Goal: Information Seeking & Learning: Learn about a topic

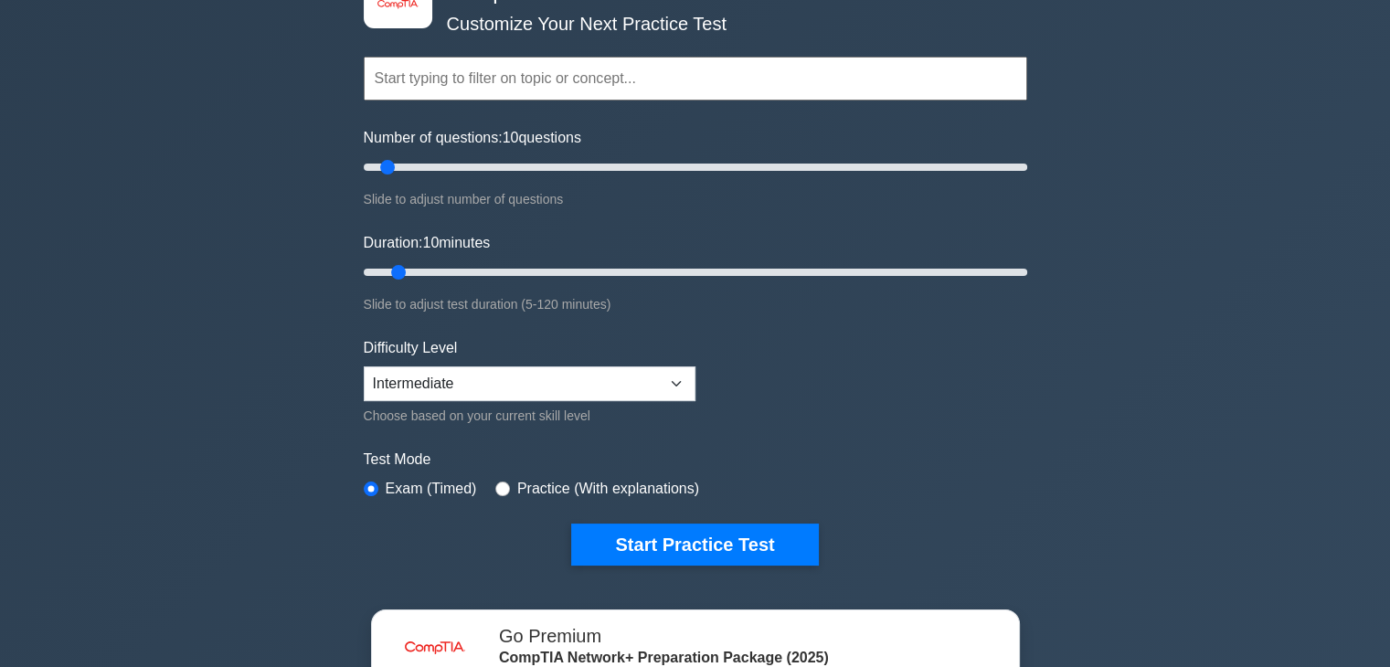
scroll to position [91, 0]
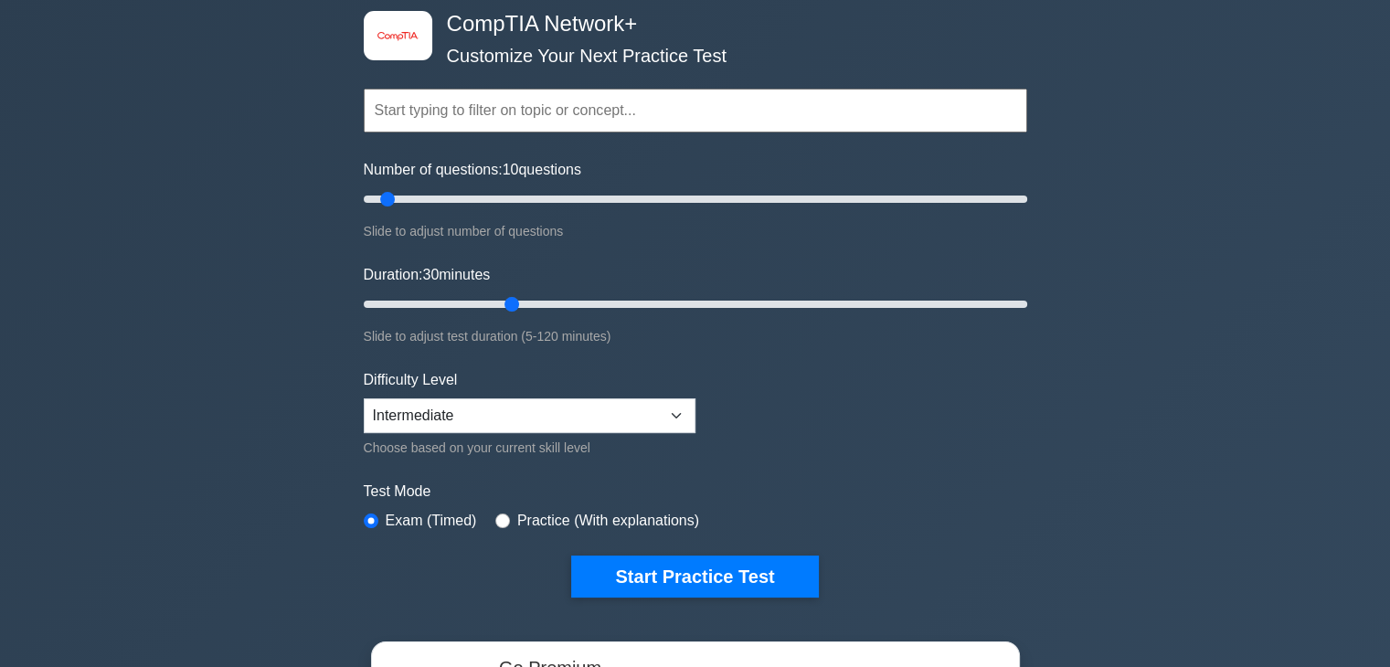
drag, startPoint x: 399, startPoint y: 300, endPoint x: 505, endPoint y: 304, distance: 106.1
type input "30"
click at [505, 304] on input "Duration: 30 minutes" at bounding box center [696, 304] width 664 height 22
drag, startPoint x: 383, startPoint y: 202, endPoint x: 513, endPoint y: 228, distance: 132.3
click at [513, 210] on input "Number of questions: 35 questions" at bounding box center [696, 199] width 664 height 22
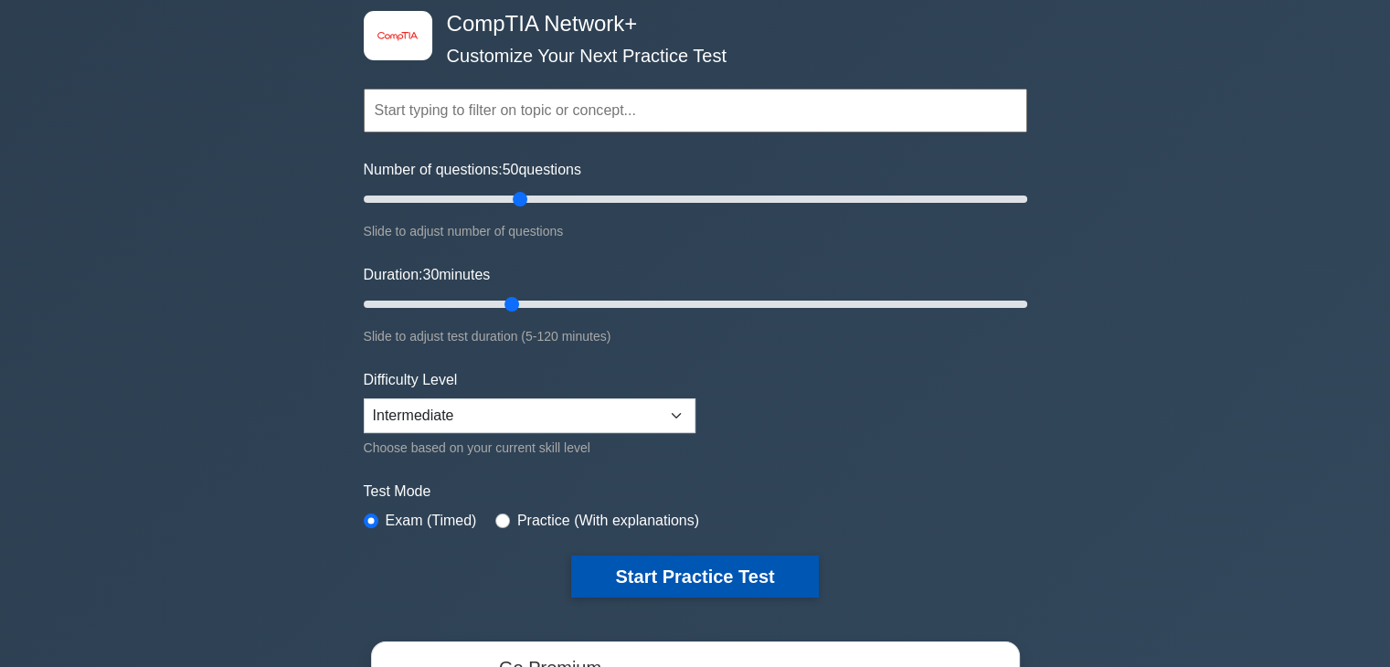
click at [680, 562] on button "Start Practice Test" at bounding box center [694, 577] width 247 height 42
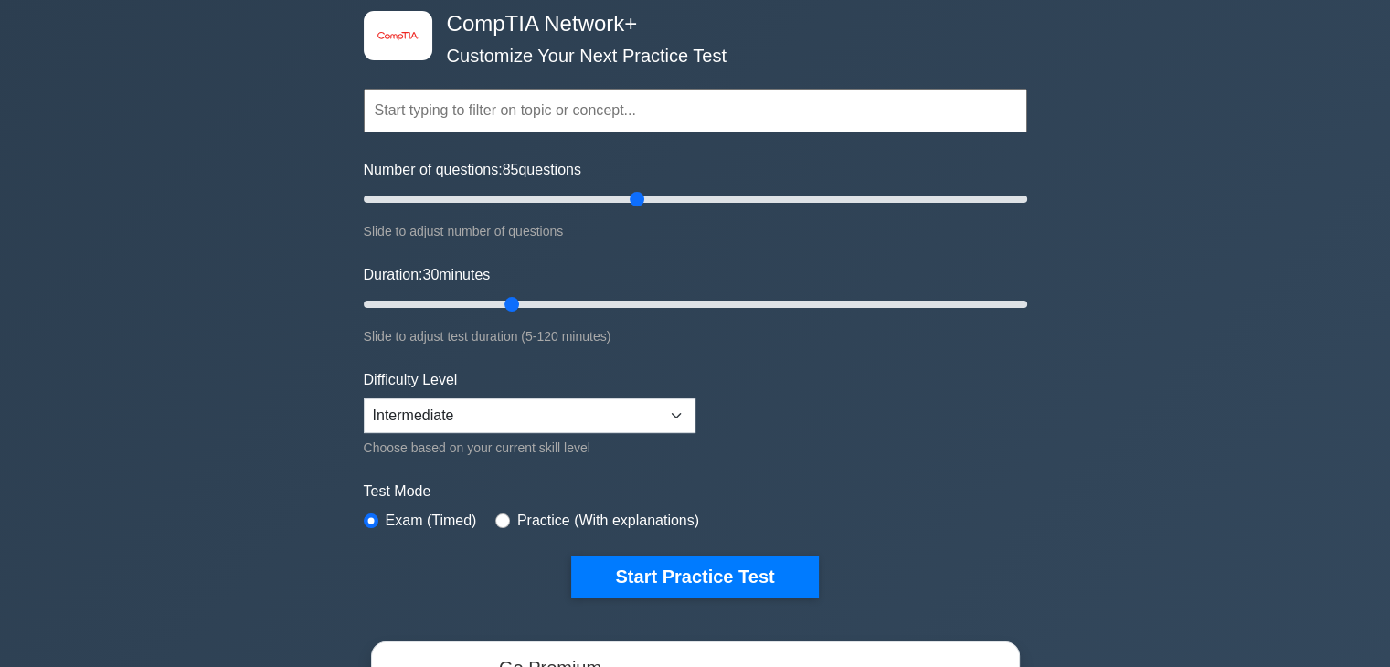
drag, startPoint x: 515, startPoint y: 200, endPoint x: 635, endPoint y: 218, distance: 122.0
click at [635, 210] on input "Number of questions: 85 questions" at bounding box center [696, 199] width 664 height 22
drag, startPoint x: 636, startPoint y: 218, endPoint x: 647, endPoint y: 209, distance: 13.7
click at [647, 209] on div "Number of questions: 85 questions Slide to adjust number of questions" at bounding box center [696, 200] width 664 height 83
type input "90"
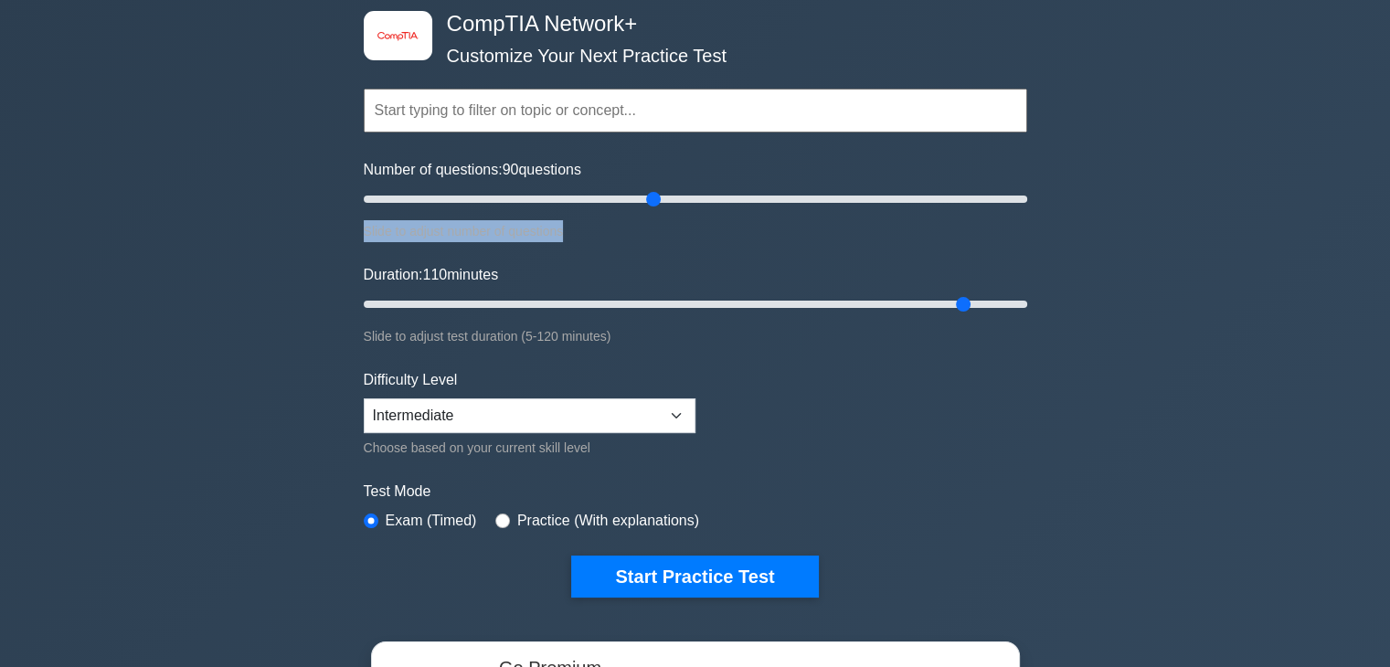
drag, startPoint x: 512, startPoint y: 307, endPoint x: 962, endPoint y: 306, distance: 449.7
type input "110"
click at [962, 306] on input "Duration: 110 minutes" at bounding box center [696, 304] width 664 height 22
click at [679, 415] on select "Beginner Intermediate Expert" at bounding box center [530, 416] width 332 height 35
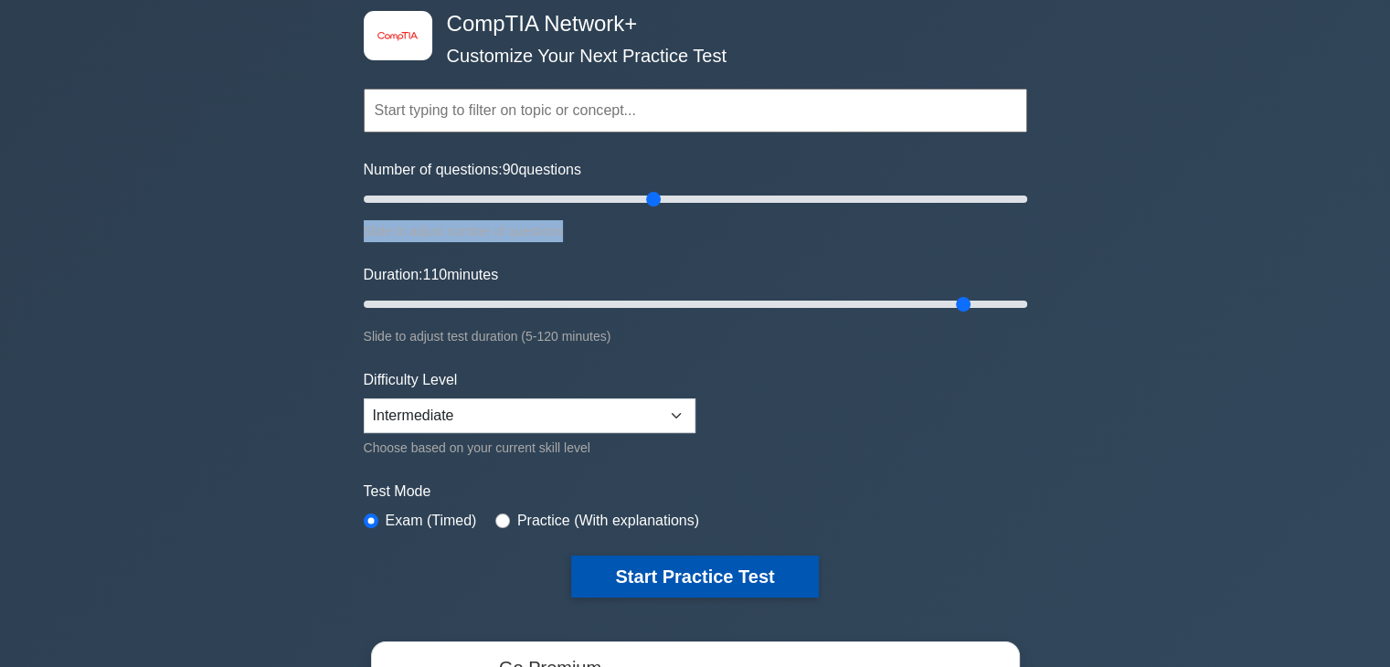
click at [684, 561] on button "Start Practice Test" at bounding box center [694, 577] width 247 height 42
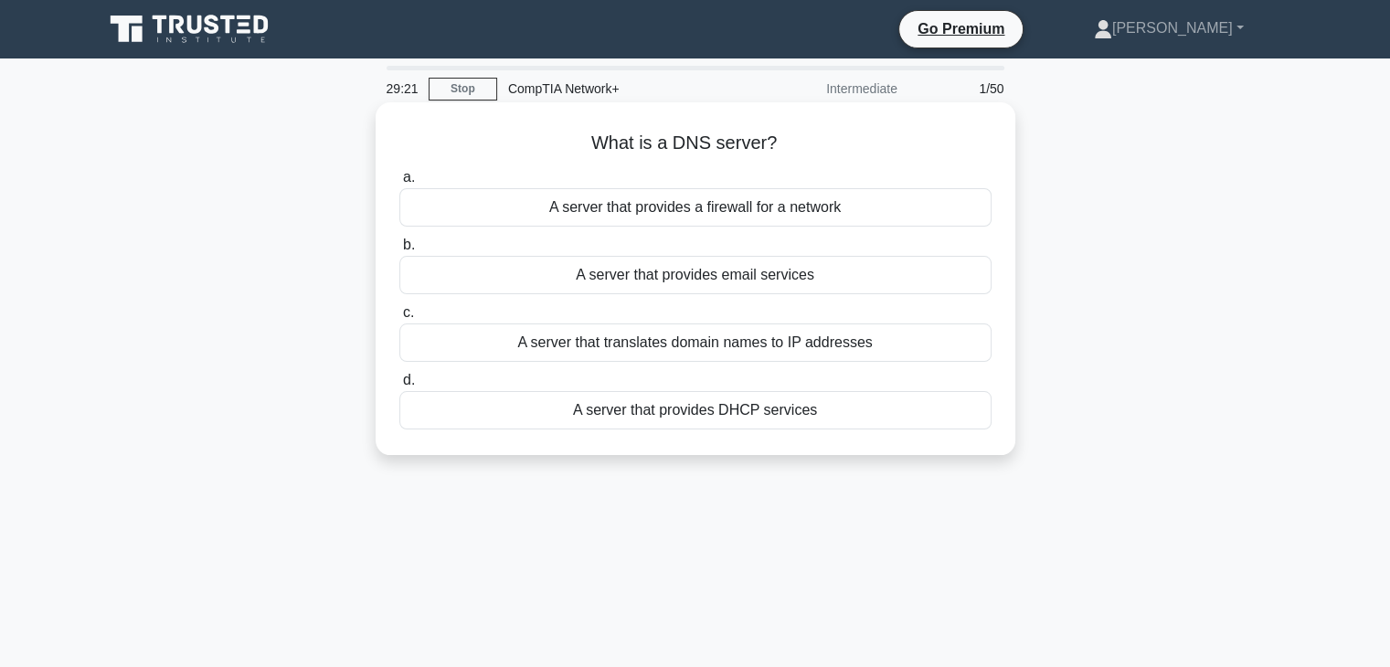
click at [611, 345] on div "A server that translates domain names to IP addresses" at bounding box center [695, 343] width 592 height 38
click at [399, 319] on input "c. A server that translates domain names to IP addresses" at bounding box center [399, 313] width 0 height 12
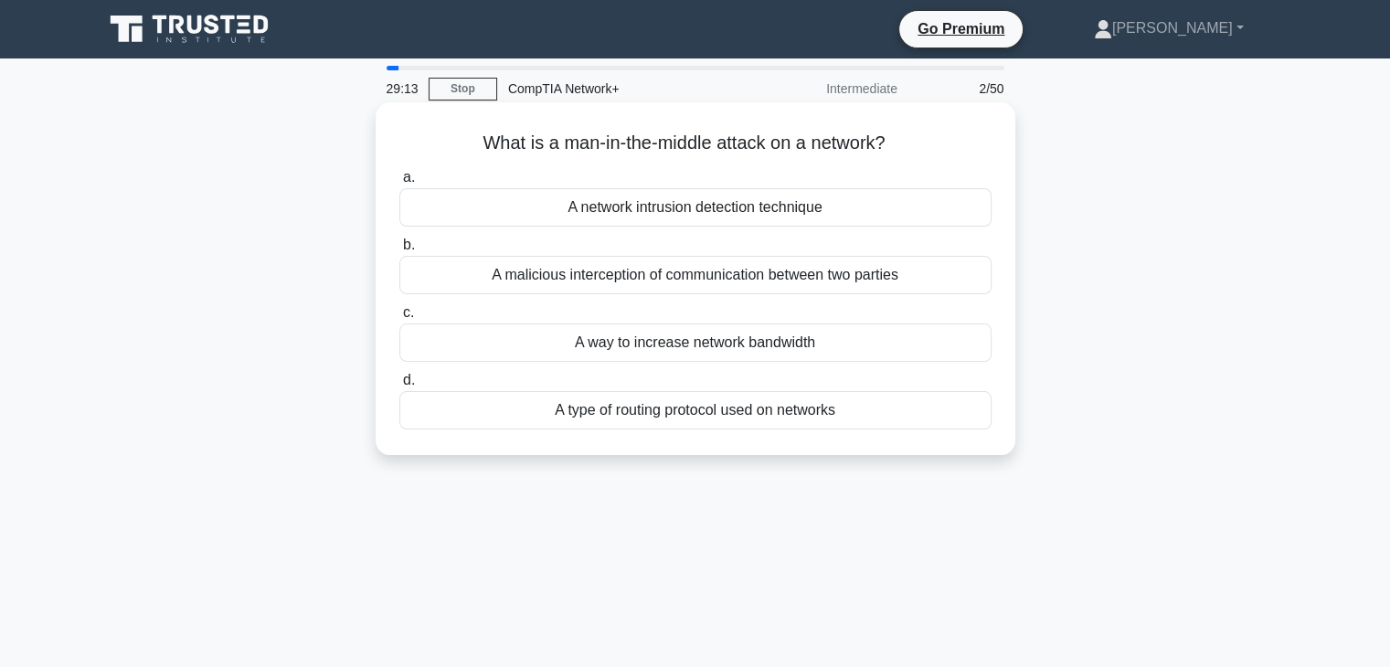
click at [706, 280] on div "A malicious interception of communication between two parties" at bounding box center [695, 275] width 592 height 38
click at [399, 251] on input "b. A malicious interception of communication between two parties" at bounding box center [399, 245] width 0 height 12
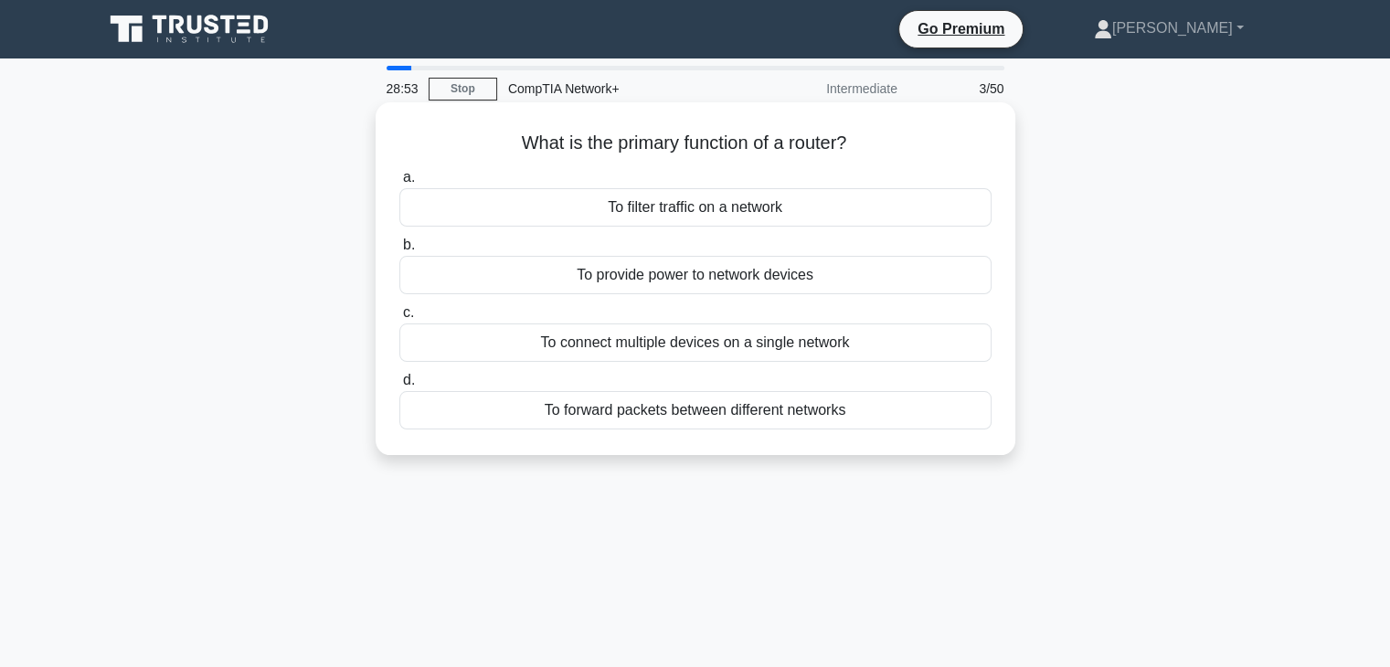
click at [645, 418] on div "To forward packets between different networks" at bounding box center [695, 410] width 592 height 38
click at [399, 387] on input "d. To forward packets between different networks" at bounding box center [399, 381] width 0 height 12
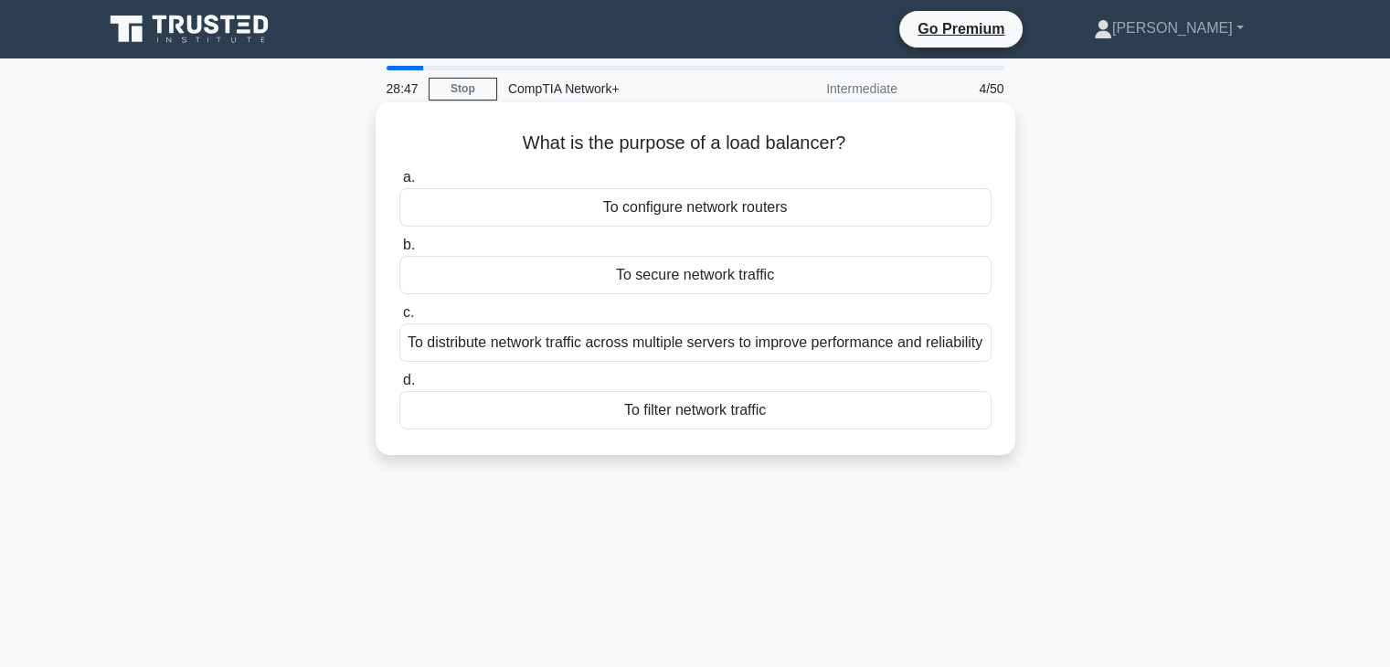
click at [659, 356] on div "To distribute network traffic across multiple servers to improve performance an…" at bounding box center [695, 343] width 592 height 38
click at [399, 319] on input "c. To distribute network traffic across multiple servers to improve performance…" at bounding box center [399, 313] width 0 height 12
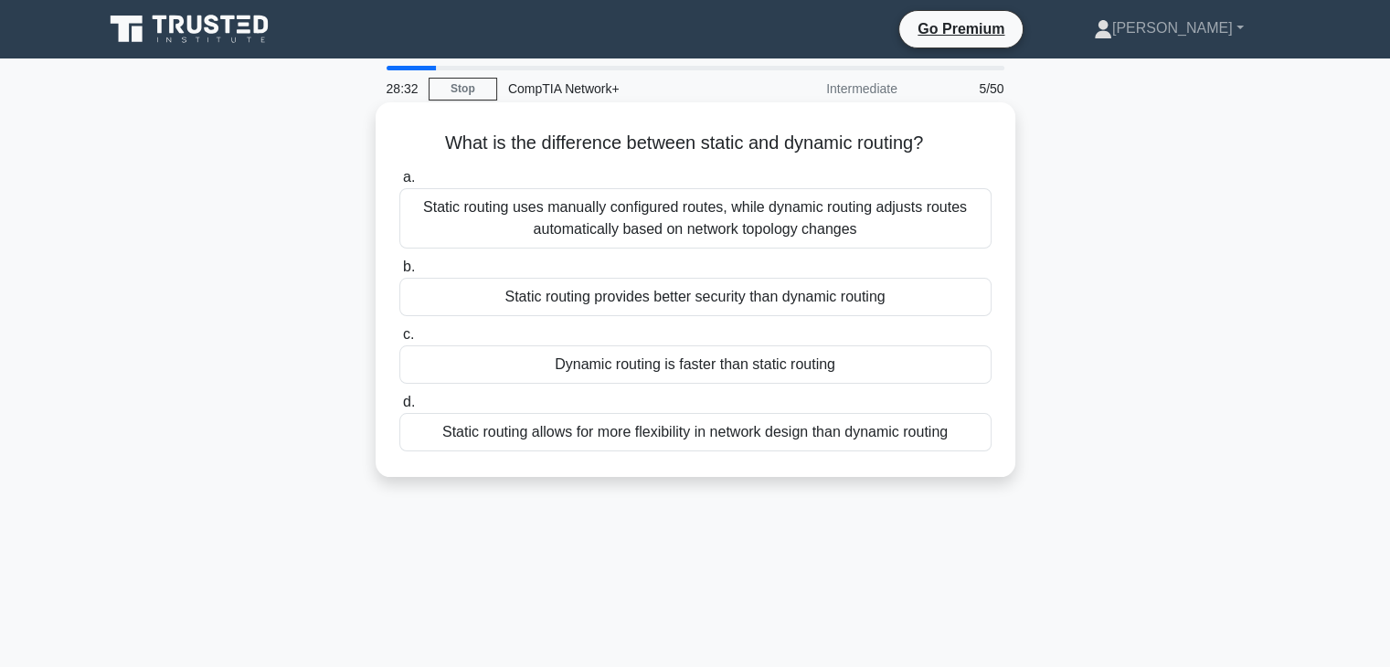
click at [644, 214] on div "Static routing uses manually configured routes, while dynamic routing adjusts r…" at bounding box center [695, 218] width 592 height 60
click at [399, 184] on input "a. Static routing uses manually configured routes, while dynamic routing adjust…" at bounding box center [399, 178] width 0 height 12
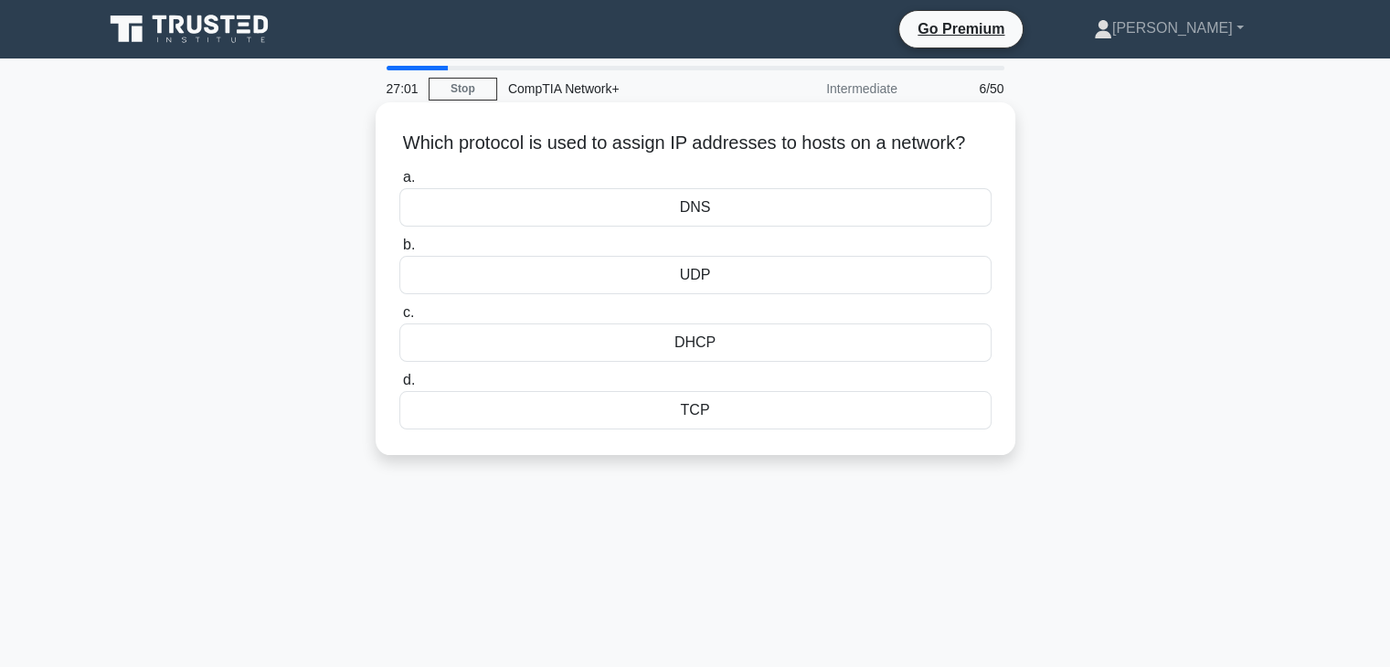
click at [695, 362] on div "DHCP" at bounding box center [695, 343] width 592 height 38
click at [399, 319] on input "c. DHCP" at bounding box center [399, 313] width 0 height 12
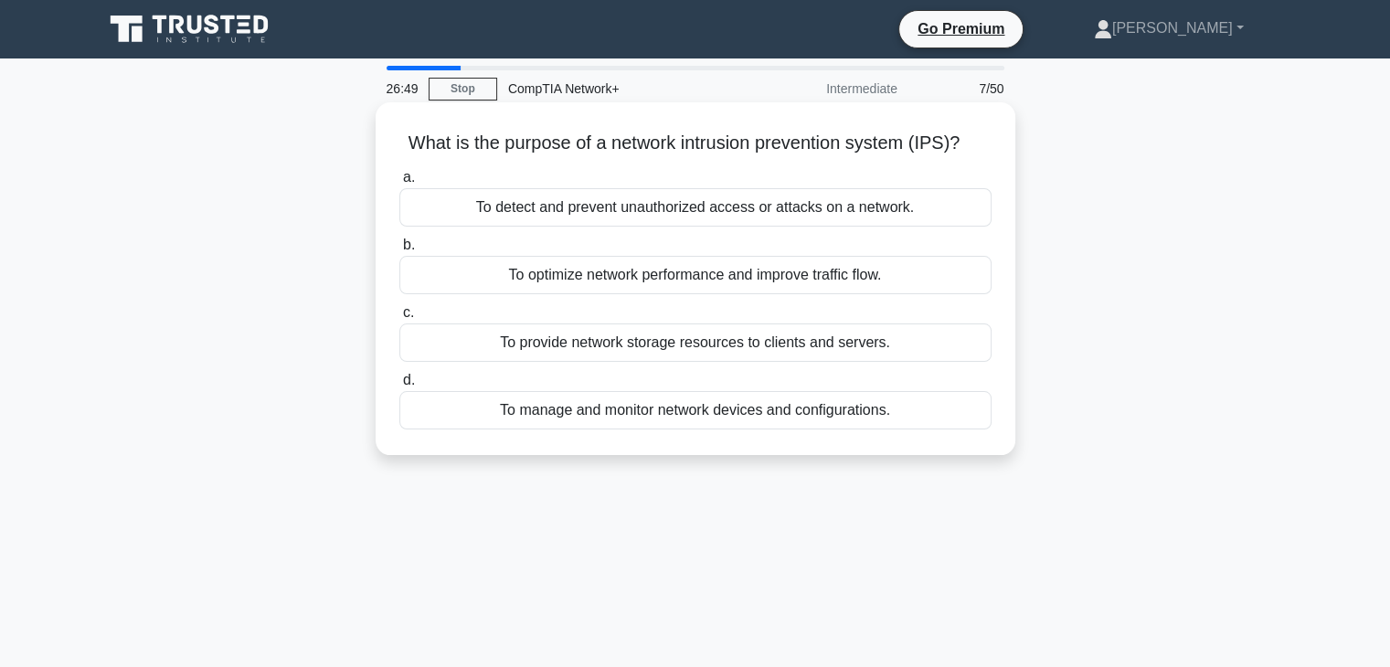
click at [609, 213] on div "To detect and prevent unauthorized access or attacks on a network." at bounding box center [695, 207] width 592 height 38
click at [399, 184] on input "a. To detect and prevent unauthorized access or attacks on a network." at bounding box center [399, 178] width 0 height 12
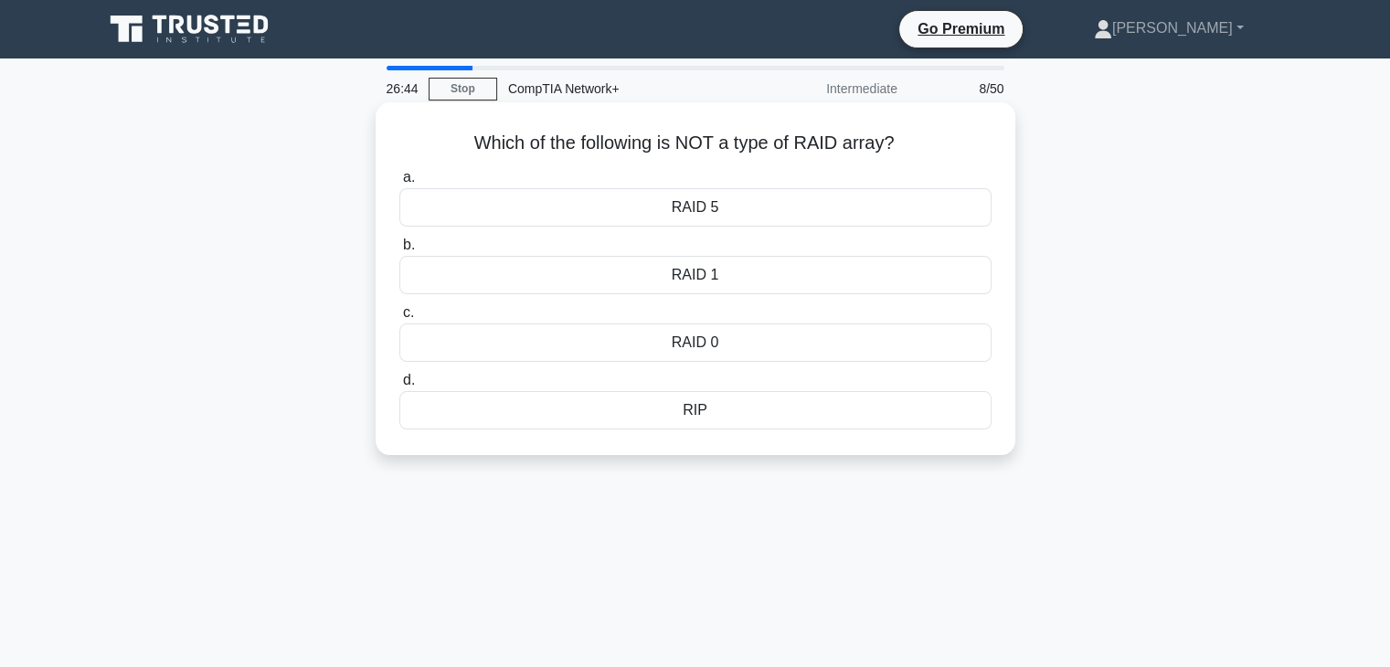
click at [670, 408] on div "RIP" at bounding box center [695, 410] width 592 height 38
click at [399, 387] on input "d. RIP" at bounding box center [399, 381] width 0 height 12
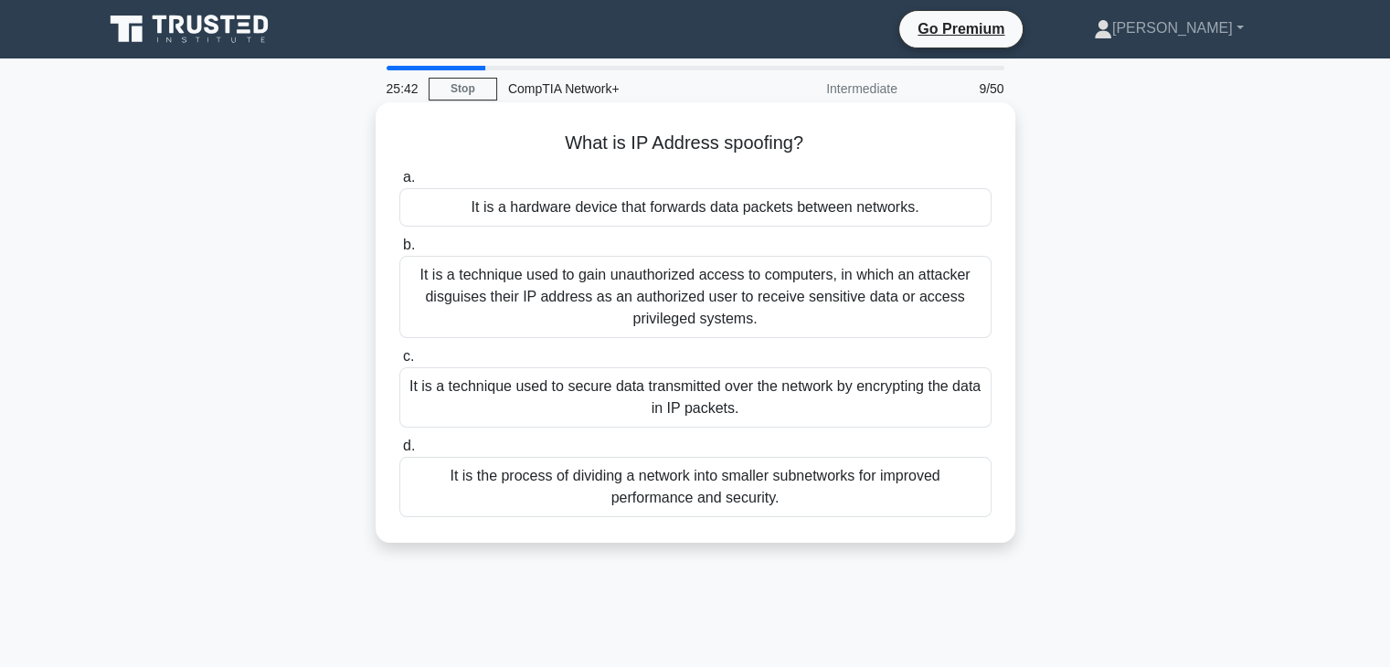
click at [706, 303] on div "It is a technique used to gain unauthorized access to computers, in which an at…" at bounding box center [695, 297] width 592 height 82
click at [399, 251] on input "b. It is a technique used to gain unauthorized access to computers, in which an…" at bounding box center [399, 245] width 0 height 12
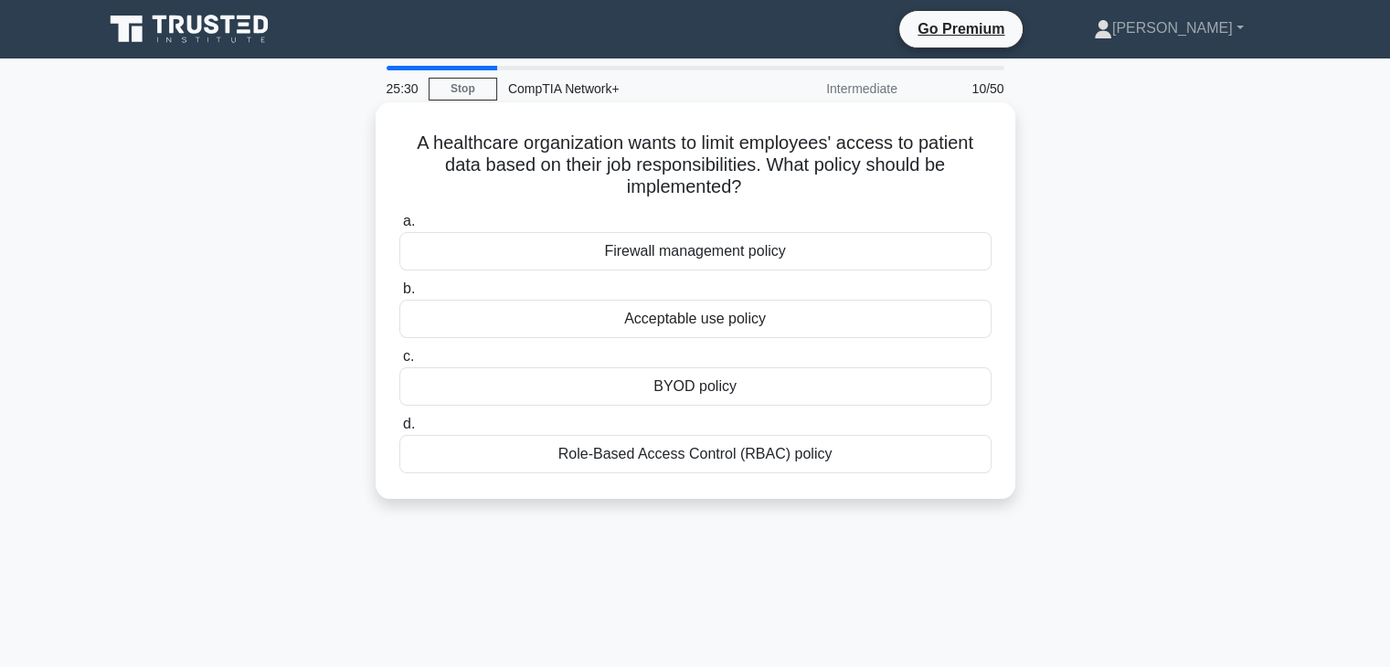
click at [611, 461] on div "Role-Based Access Control (RBAC) policy" at bounding box center [695, 454] width 592 height 38
click at [399, 431] on input "d. Role-Based Access Control (RBAC) policy" at bounding box center [399, 425] width 0 height 12
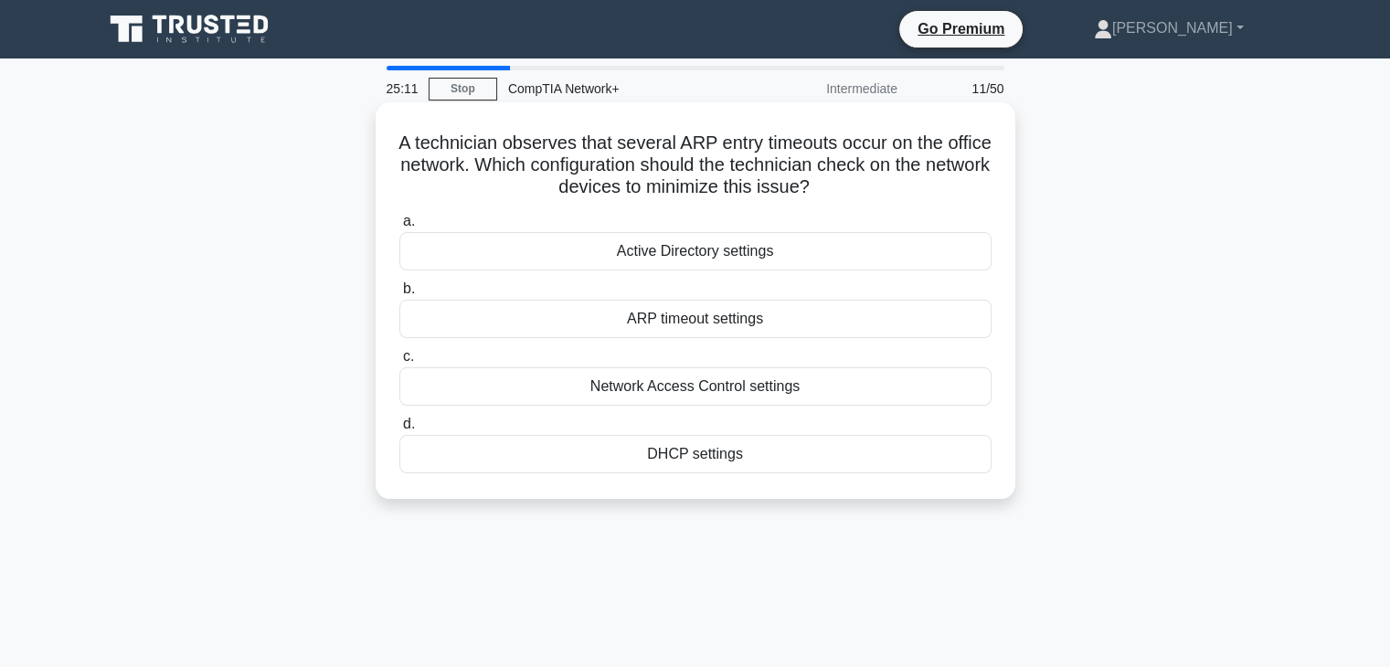
click at [680, 321] on div "ARP timeout settings" at bounding box center [695, 319] width 592 height 38
click at [399, 295] on input "b. ARP timeout settings" at bounding box center [399, 289] width 0 height 12
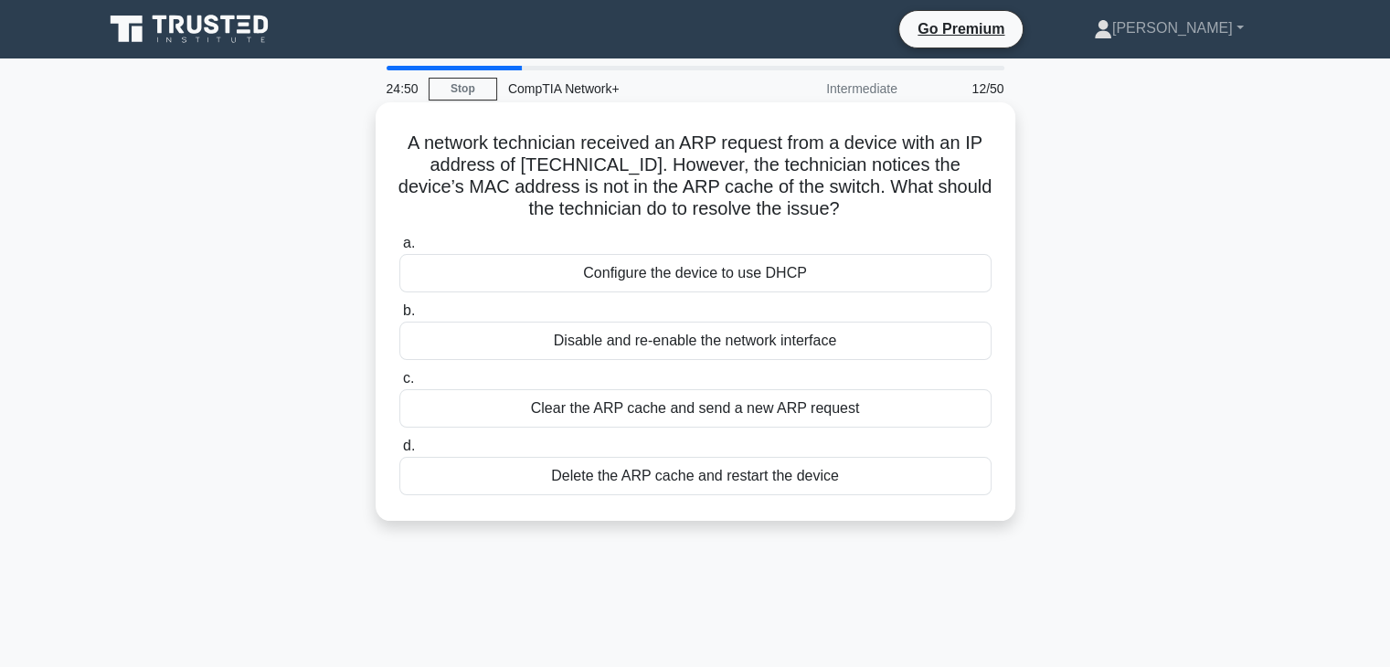
click at [627, 349] on div "Disable and re-enable the network interface" at bounding box center [695, 341] width 592 height 38
click at [399, 317] on input "b. Disable and re-enable the network interface" at bounding box center [399, 311] width 0 height 12
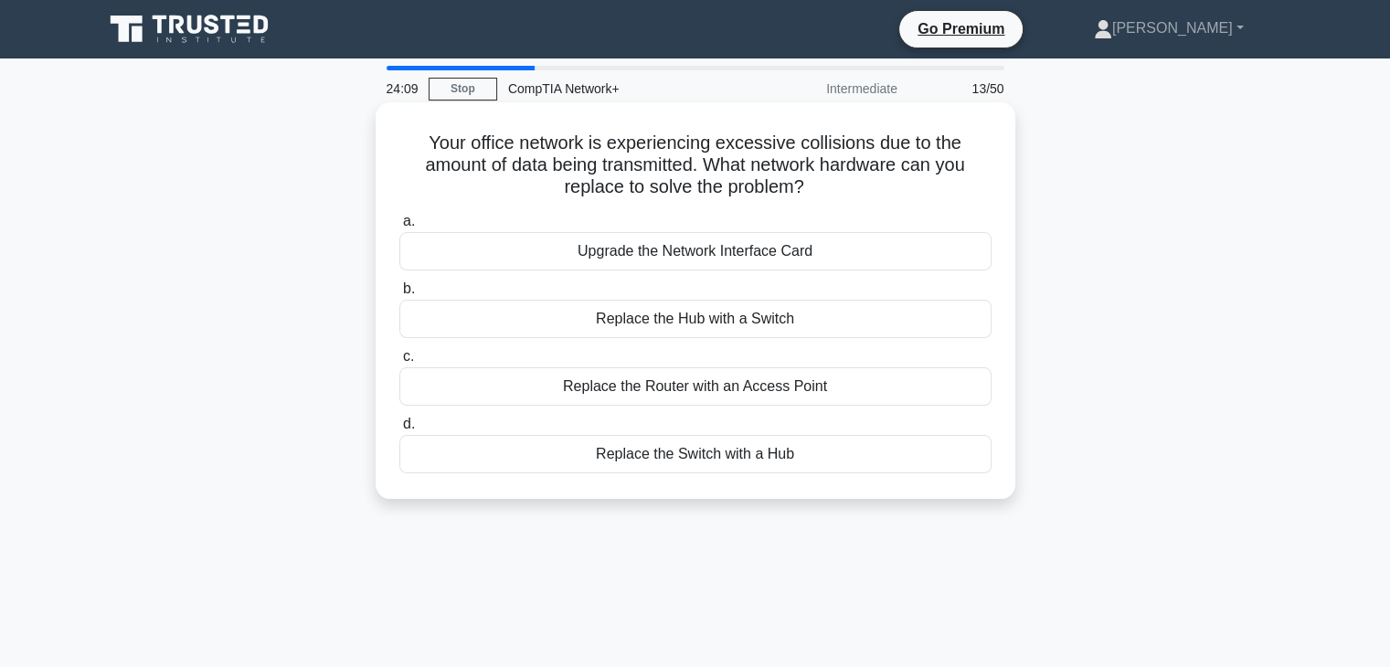
click at [667, 458] on div "Replace the Switch with a Hub" at bounding box center [695, 454] width 592 height 38
click at [399, 431] on input "d. Replace the Switch with a Hub" at bounding box center [399, 425] width 0 height 12
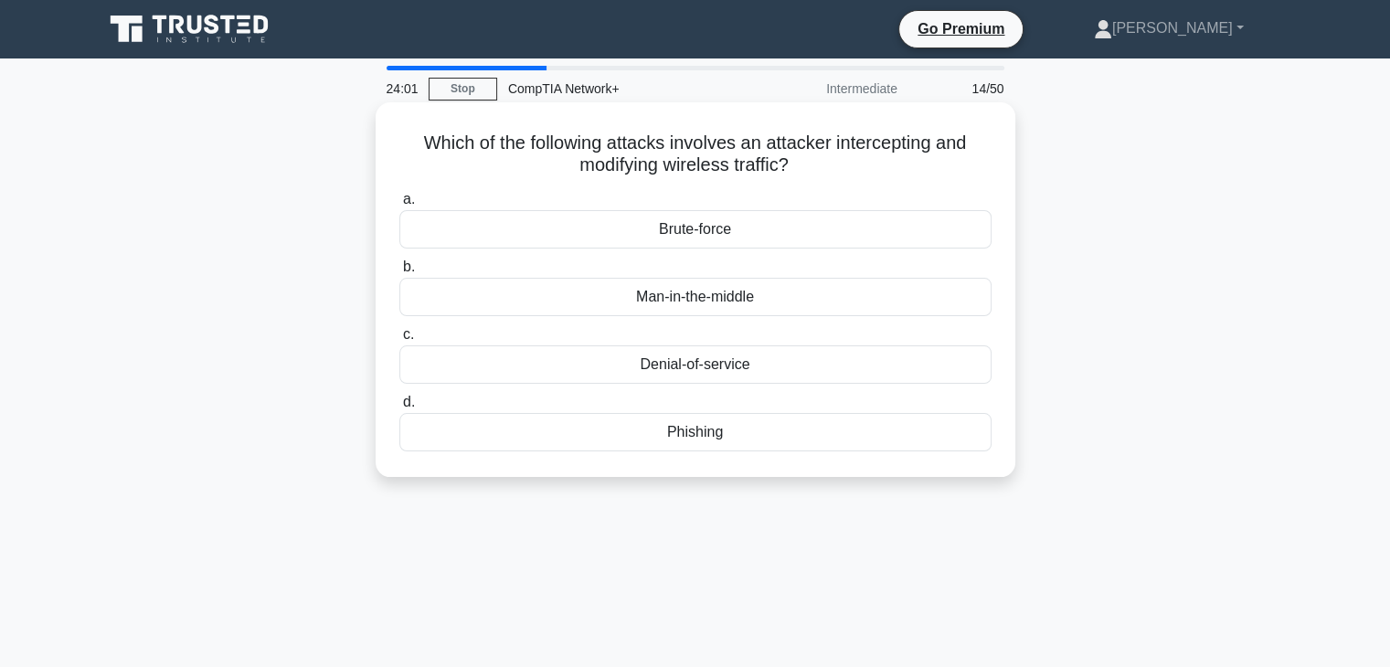
click at [689, 299] on div "Man-in-the-middle" at bounding box center [695, 297] width 592 height 38
click at [399, 273] on input "b. Man-in-the-middle" at bounding box center [399, 267] width 0 height 12
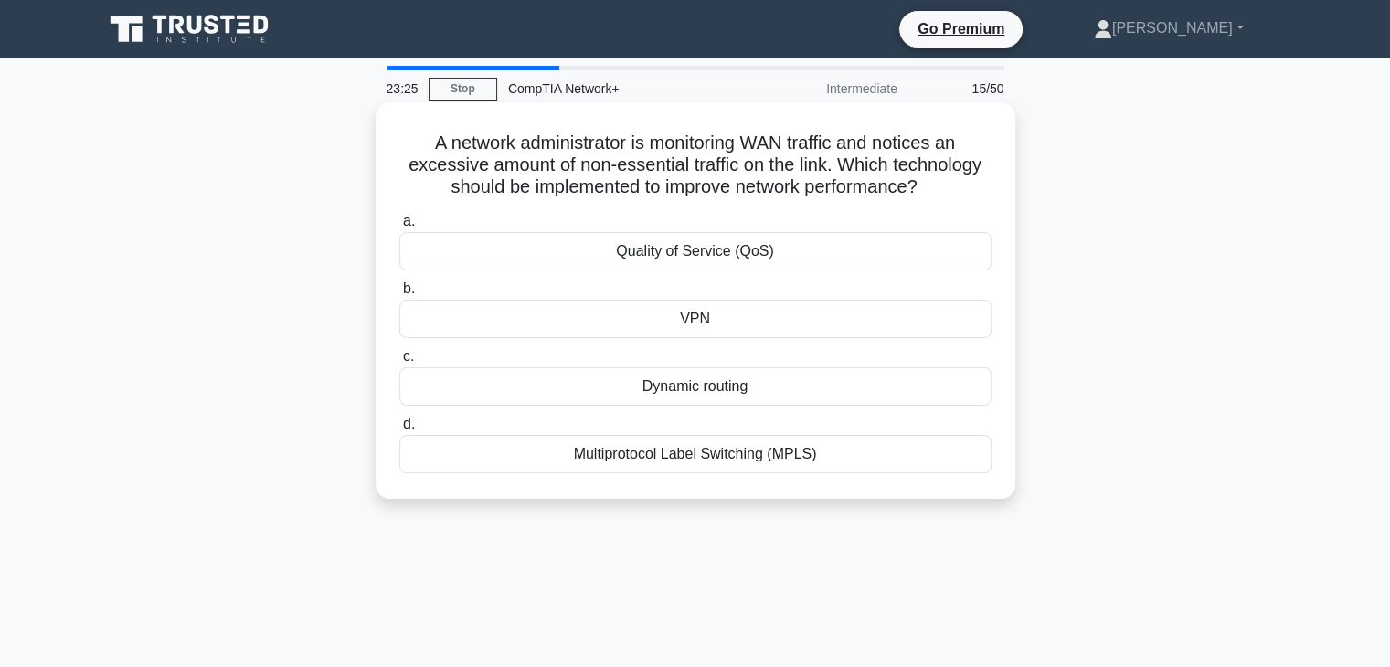
click at [673, 463] on div "Multiprotocol Label Switching (MPLS)" at bounding box center [695, 454] width 592 height 38
click at [399, 431] on input "d. Multiprotocol Label Switching (MPLS)" at bounding box center [399, 425] width 0 height 12
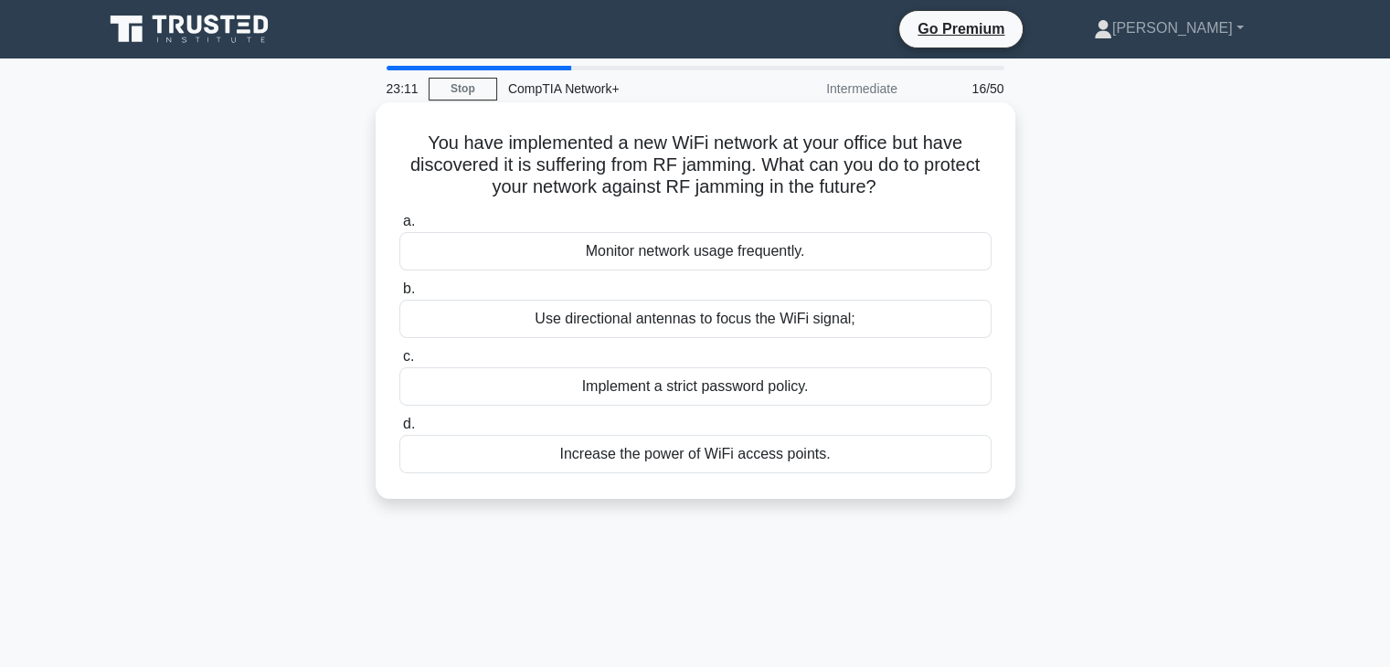
click at [707, 315] on div "Use directional antennas to focus the WiFi signal;" at bounding box center [695, 319] width 592 height 38
click at [755, 324] on div "Use directional antennas to focus the WiFi signal;" at bounding box center [695, 319] width 592 height 38
click at [399, 295] on input "b. Use directional antennas to focus the WiFi signal;" at bounding box center [399, 289] width 0 height 12
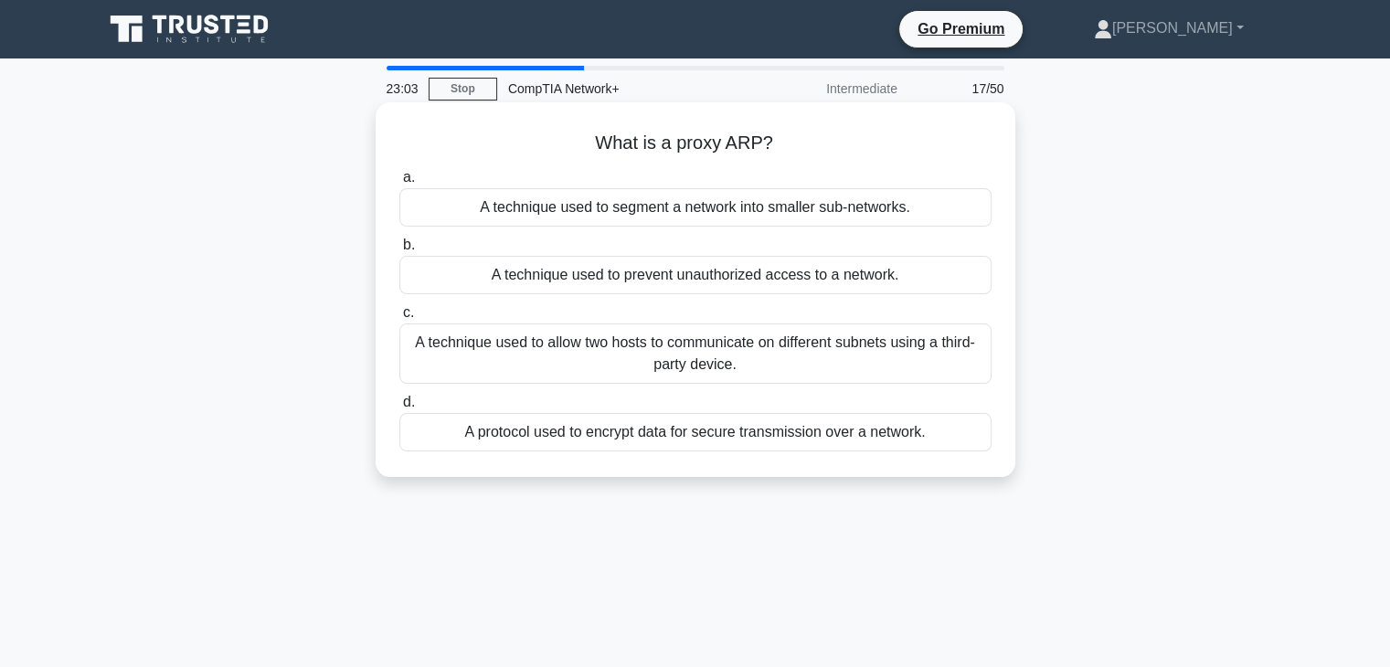
click at [709, 355] on div "A technique used to allow two hosts to communicate on different subnets using a…" at bounding box center [695, 354] width 592 height 60
click at [399, 319] on input "c. A technique used to allow two hosts to communicate on different subnets usin…" at bounding box center [399, 313] width 0 height 12
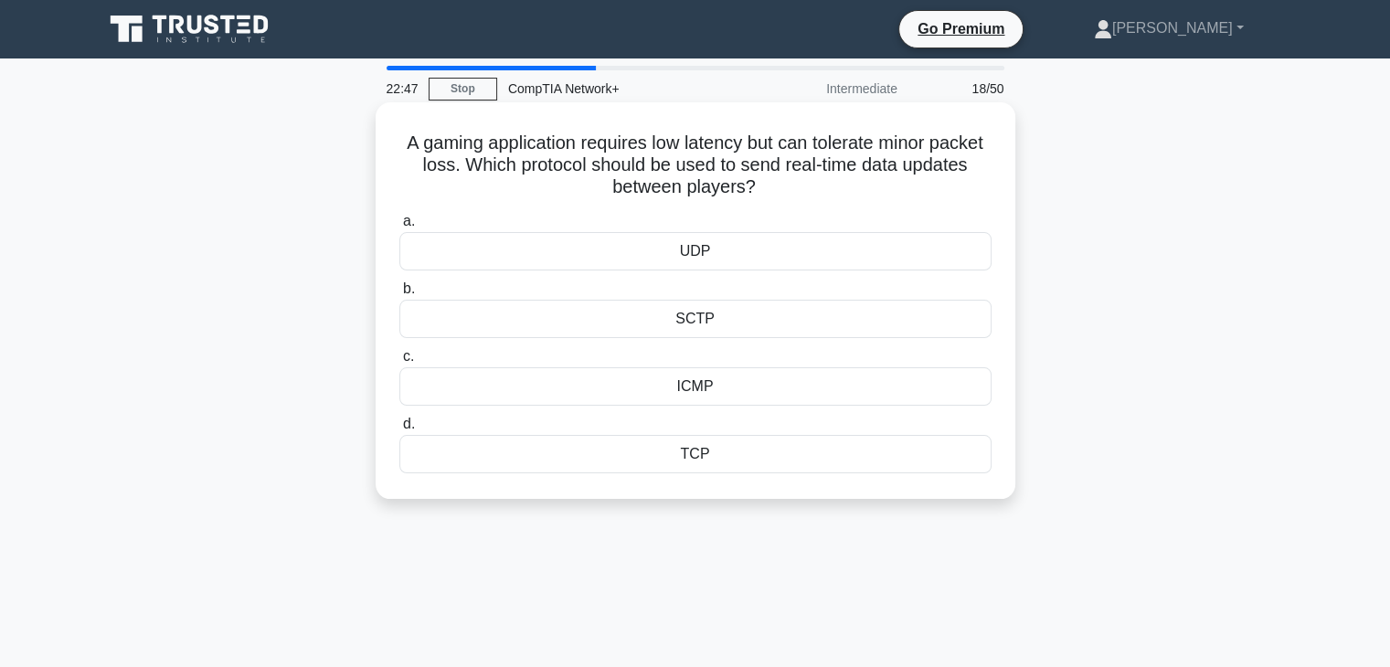
click at [728, 250] on div "UDP" at bounding box center [695, 251] width 592 height 38
click at [399, 228] on input "a. UDP" at bounding box center [399, 222] width 0 height 12
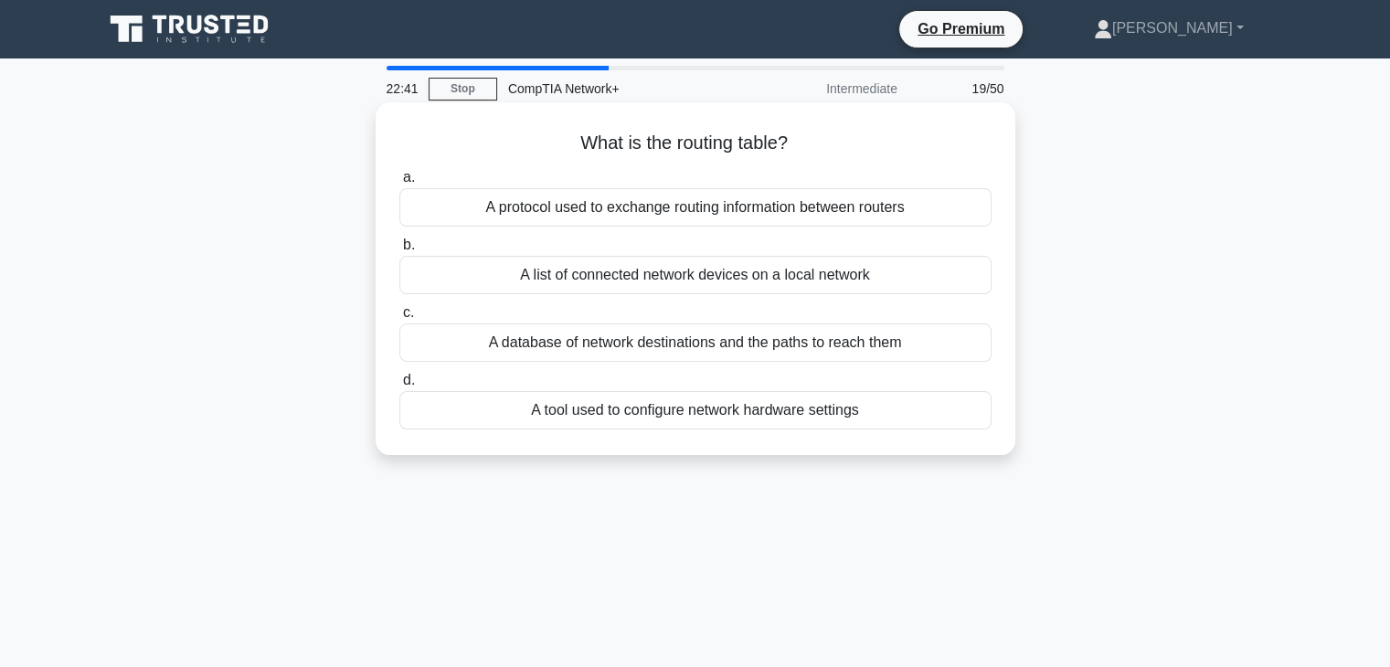
click at [676, 204] on div "A protocol used to exchange routing information between routers" at bounding box center [695, 207] width 592 height 38
click at [399, 184] on input "a. A protocol used to exchange routing information between routers" at bounding box center [399, 178] width 0 height 12
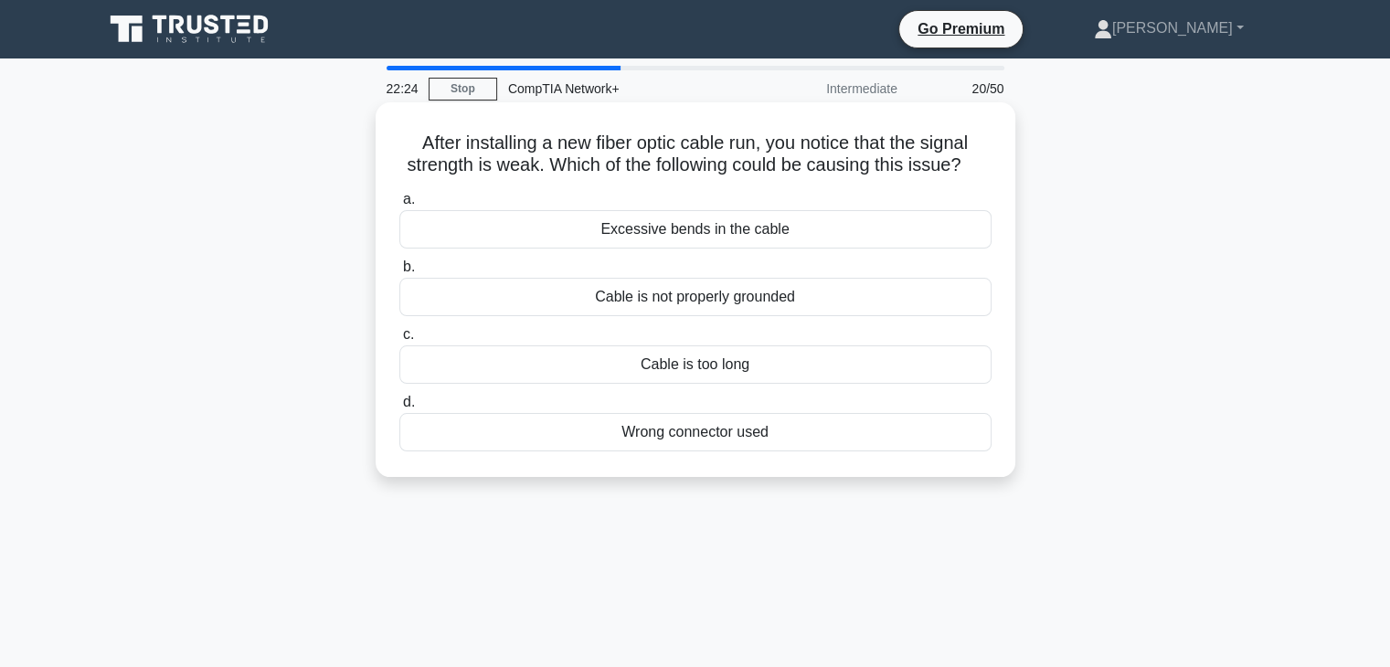
click at [700, 354] on div "Cable is too long" at bounding box center [695, 365] width 592 height 38
click at [399, 341] on input "c. Cable is too long" at bounding box center [399, 335] width 0 height 12
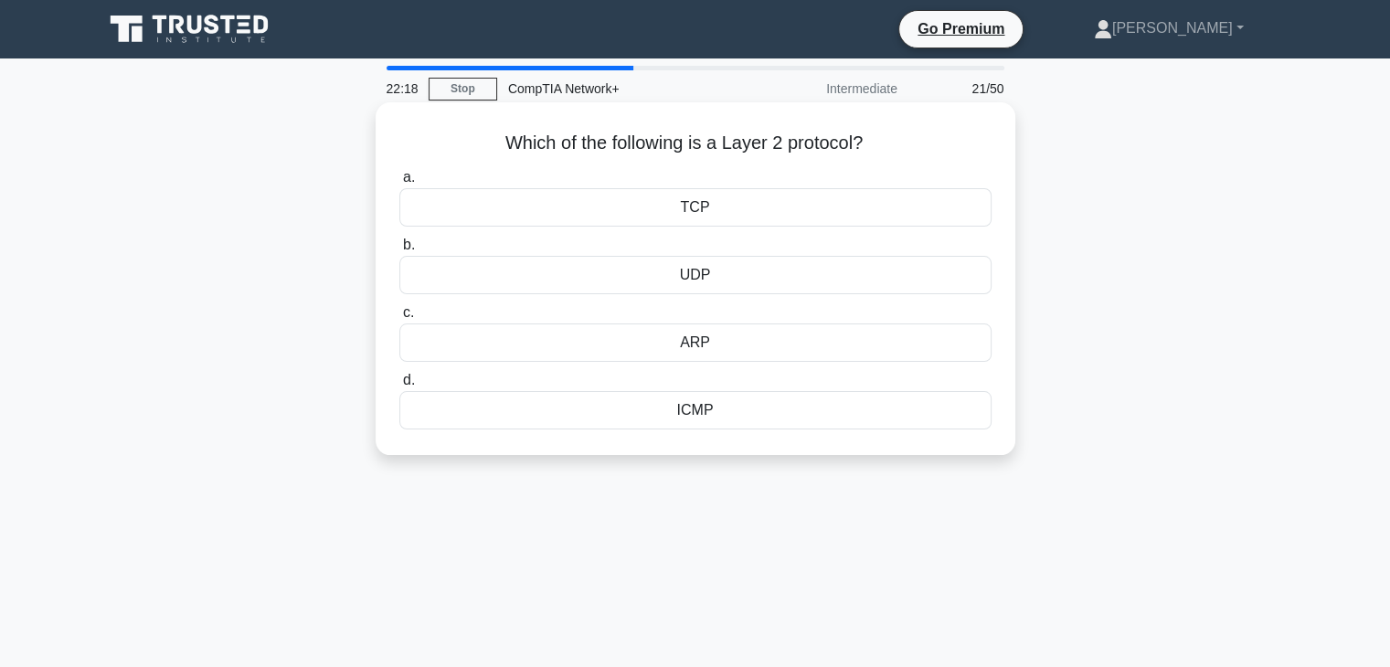
click at [714, 421] on div "ICMP" at bounding box center [695, 410] width 592 height 38
click at [399, 387] on input "d. ICMP" at bounding box center [399, 381] width 0 height 12
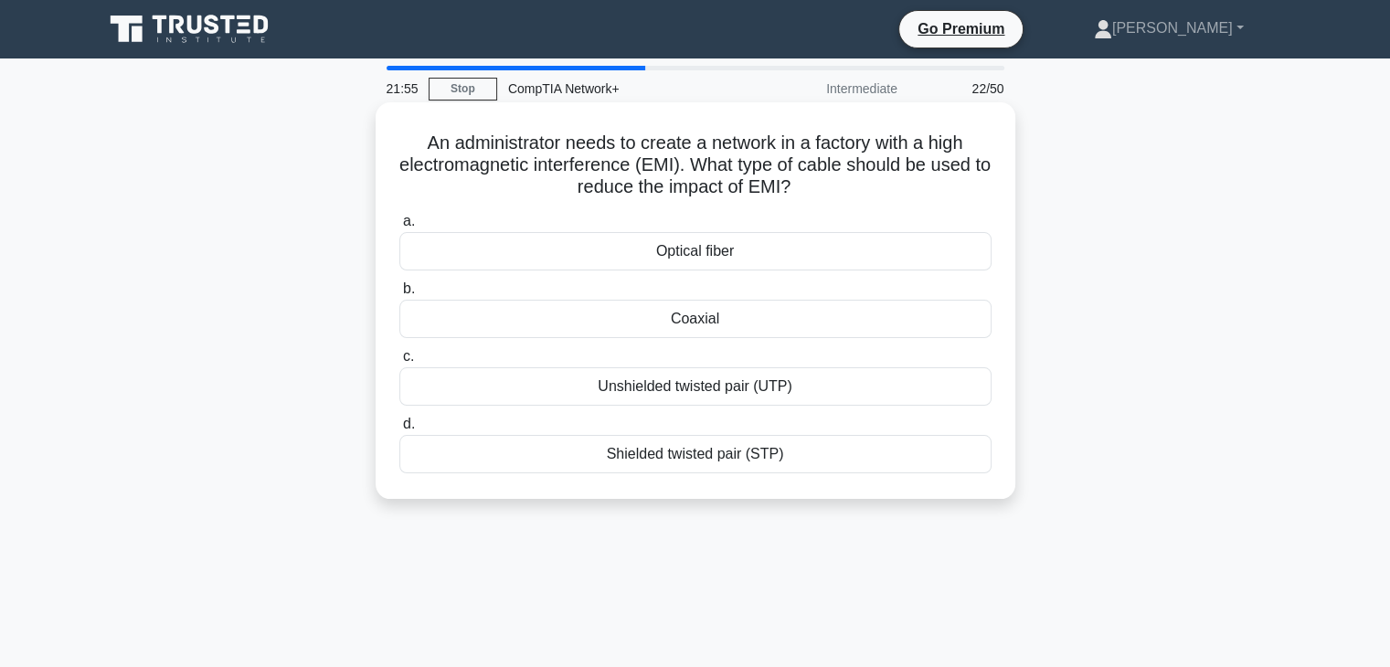
click at [744, 257] on div "Optical fiber" at bounding box center [695, 251] width 592 height 38
click at [399, 228] on input "a. Optical fiber" at bounding box center [399, 222] width 0 height 12
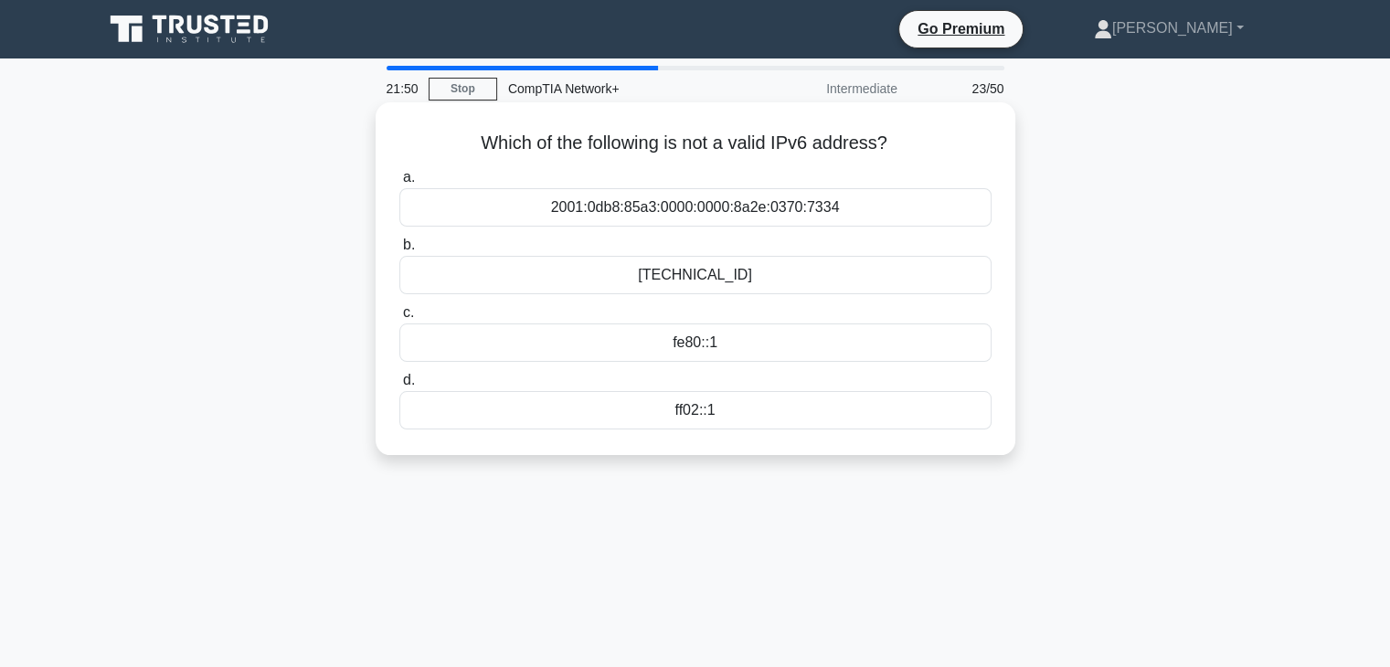
click at [714, 202] on div "2001:0db8:85a3:0000:0000:8a2e:0370:7334" at bounding box center [695, 207] width 592 height 38
click at [399, 184] on input "a. 2001:0db8:85a3:0000:0000:8a2e:0370:7334" at bounding box center [399, 178] width 0 height 12
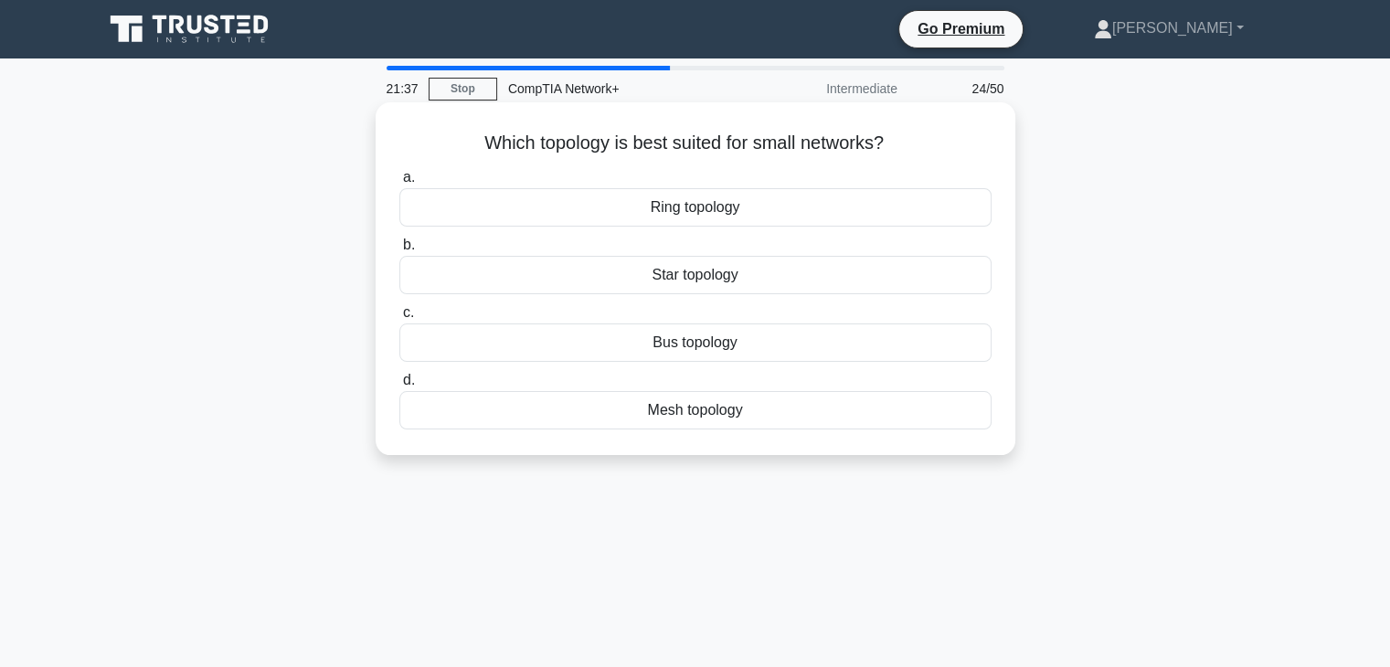
click at [728, 276] on div "Star topology" at bounding box center [695, 275] width 592 height 38
click at [399, 251] on input "b. Star topology" at bounding box center [399, 245] width 0 height 12
click at [706, 352] on div "MAC address" at bounding box center [695, 343] width 592 height 38
click at [399, 319] on input "c. MAC address" at bounding box center [399, 313] width 0 height 12
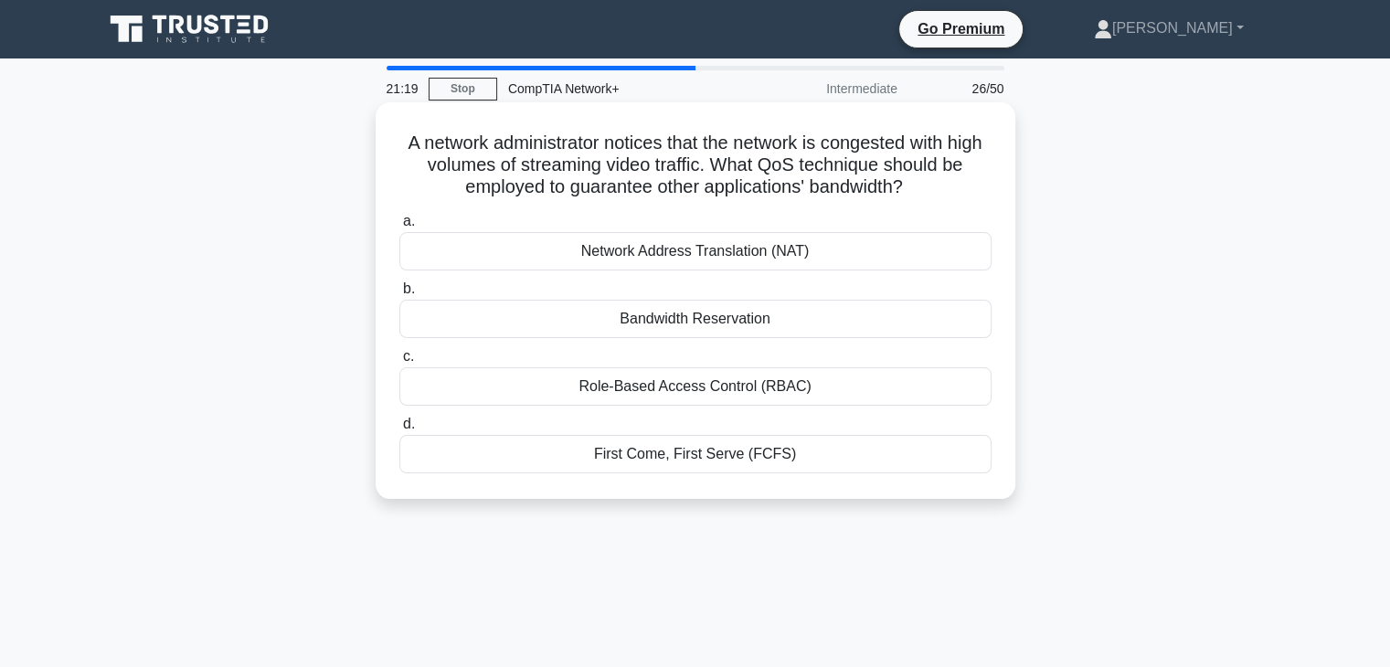
click at [665, 381] on div "Role-Based Access Control (RBAC)" at bounding box center [695, 386] width 592 height 38
click at [399, 363] on input "c. Role-Based Access Control (RBAC)" at bounding box center [399, 357] width 0 height 12
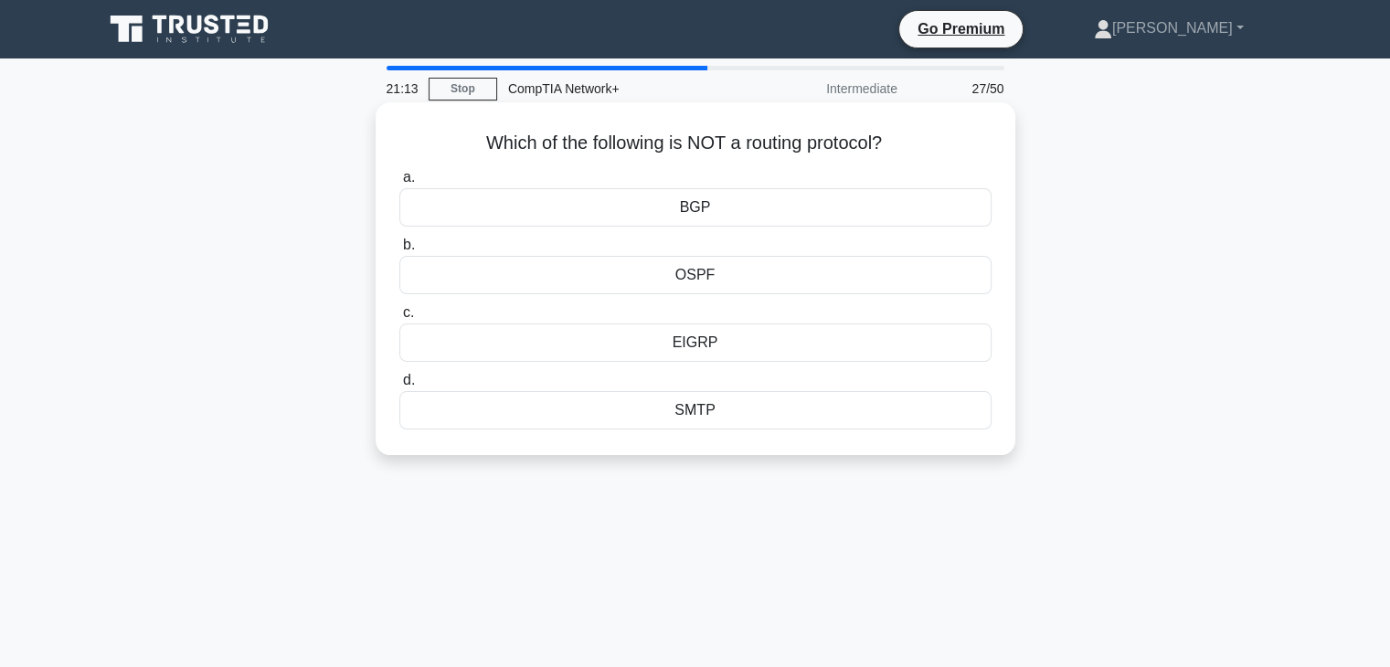
click at [686, 198] on div "BGP" at bounding box center [695, 207] width 592 height 38
click at [399, 184] on input "a. BGP" at bounding box center [399, 178] width 0 height 12
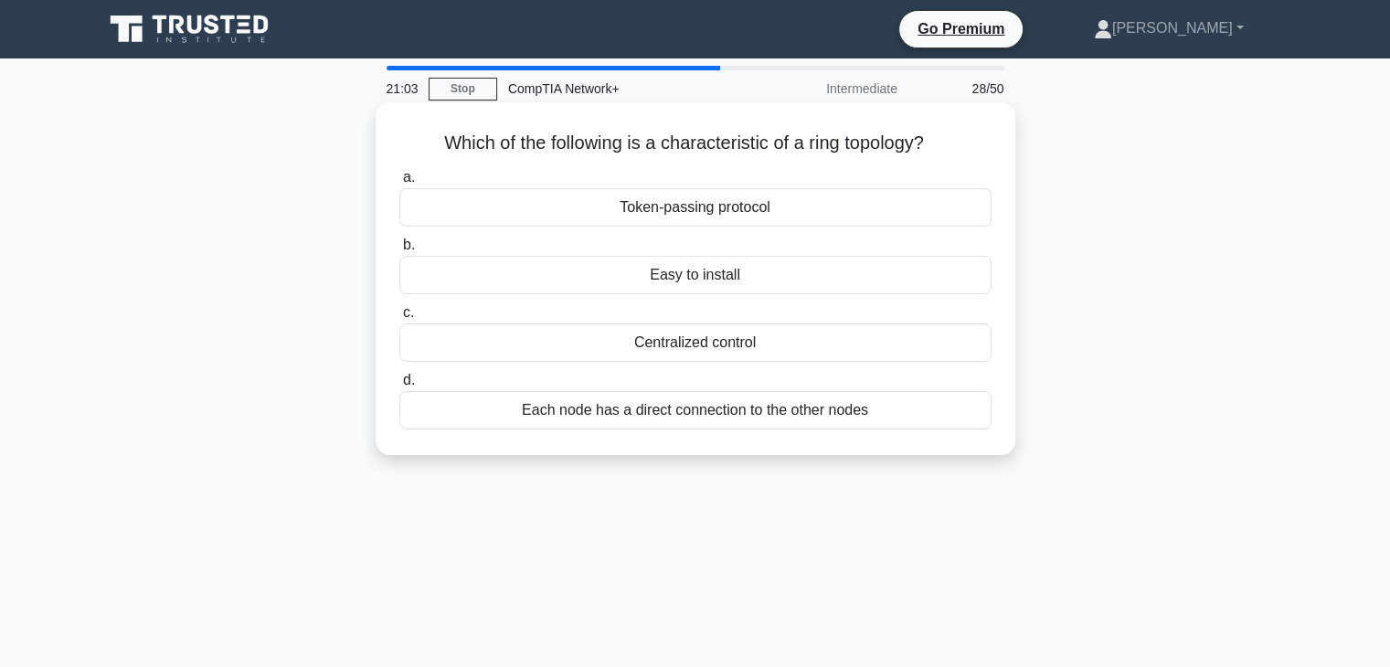
click at [689, 339] on div "Centralized control" at bounding box center [695, 343] width 592 height 38
click at [399, 319] on input "c. Centralized control" at bounding box center [399, 313] width 0 height 12
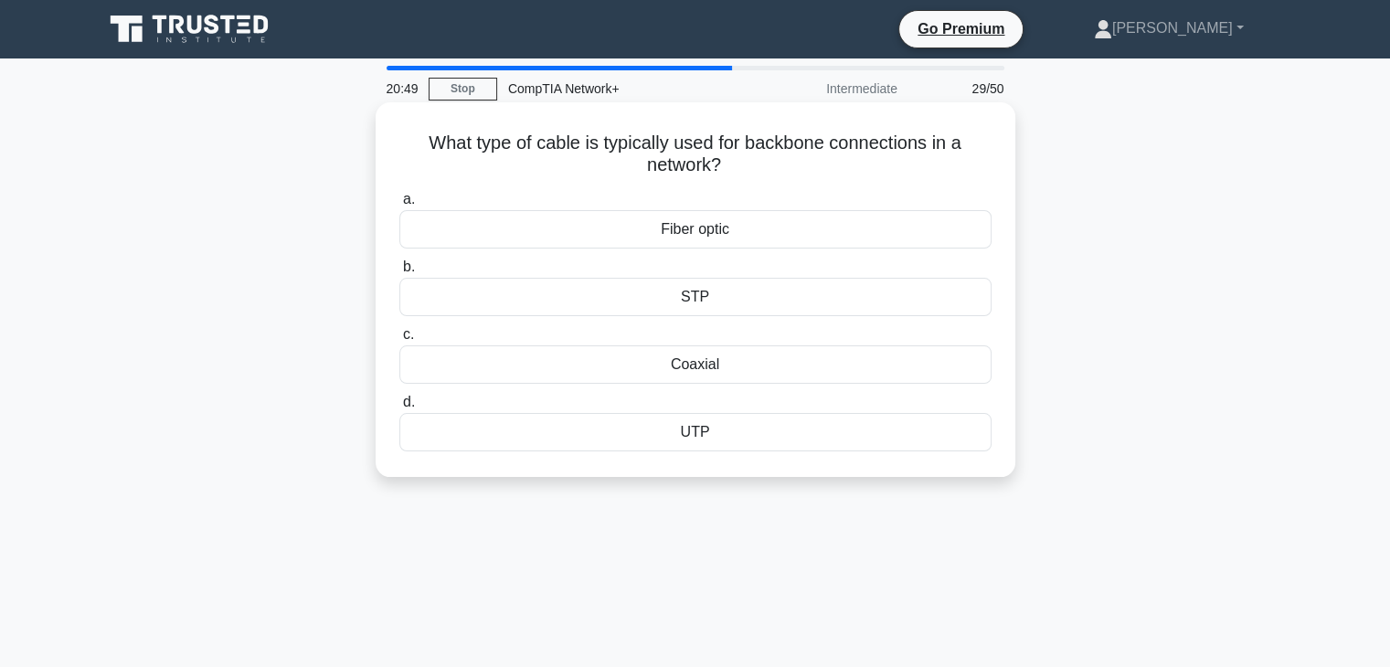
click at [696, 235] on div "Fiber optic" at bounding box center [695, 229] width 592 height 38
click at [399, 206] on input "a. Fiber optic" at bounding box center [399, 200] width 0 height 12
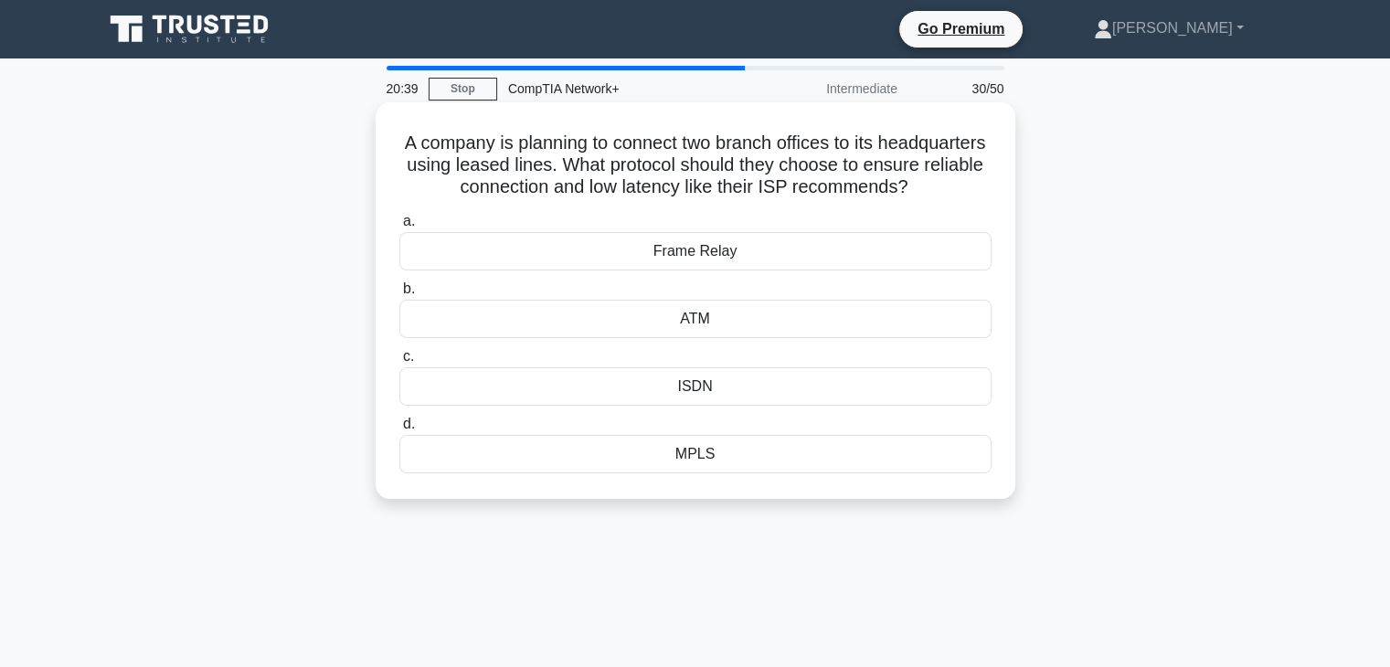
click at [713, 473] on div "MPLS" at bounding box center [695, 454] width 592 height 38
click at [399, 431] on input "d. MPLS" at bounding box center [399, 425] width 0 height 12
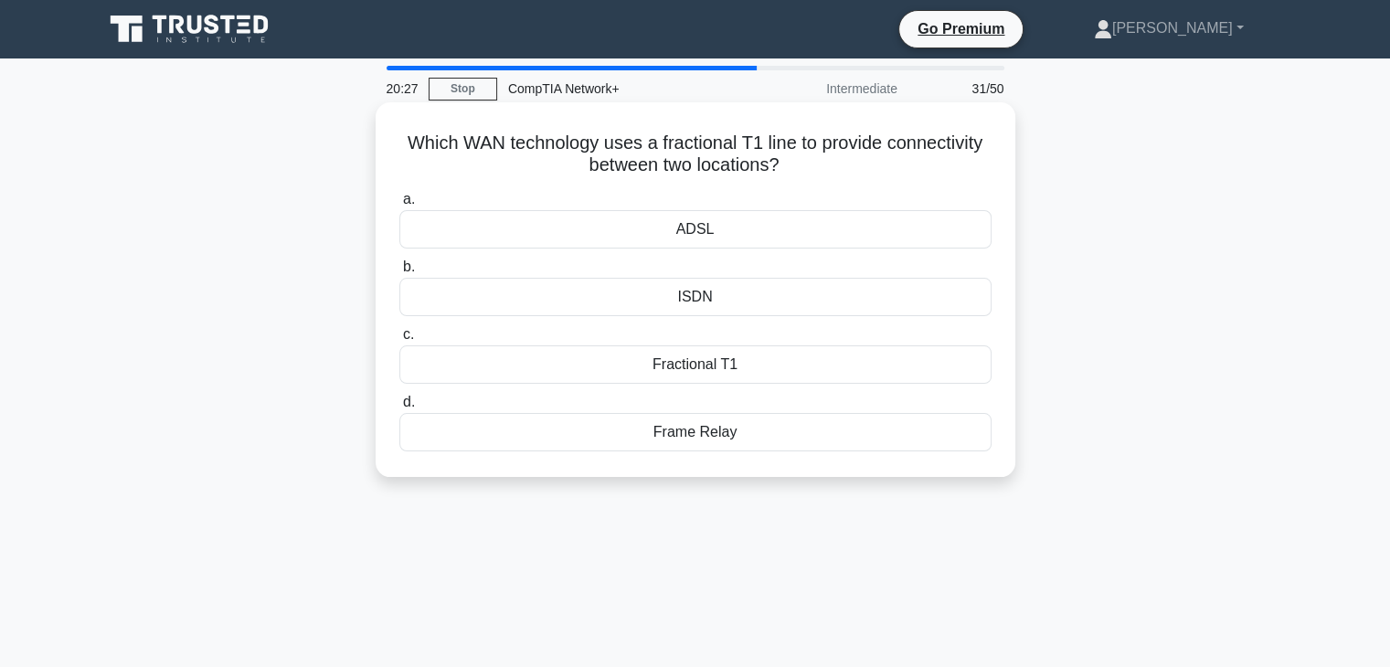
click at [701, 373] on div "Fractional T1" at bounding box center [695, 365] width 592 height 38
click at [399, 341] on input "c. Fractional T1" at bounding box center [399, 335] width 0 height 12
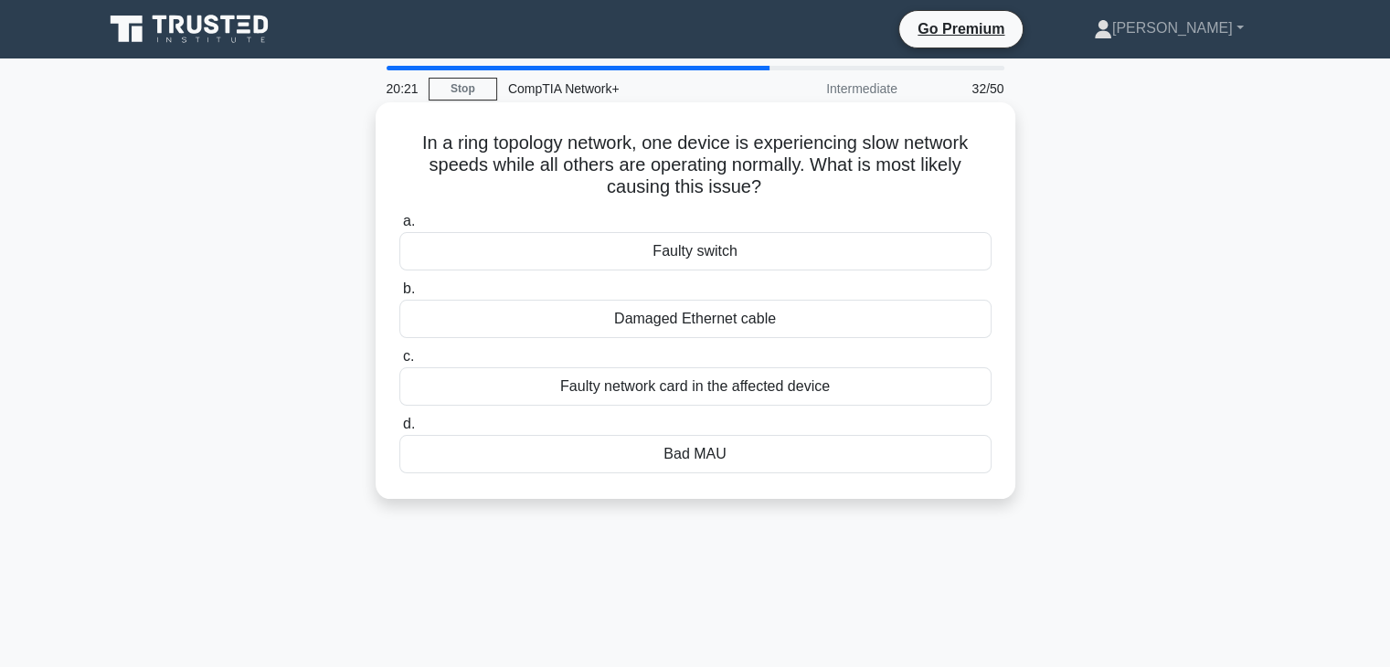
click at [654, 392] on div "Faulty network card in the affected device" at bounding box center [695, 386] width 592 height 38
click at [399, 363] on input "c. Faulty network card in the affected device" at bounding box center [399, 357] width 0 height 12
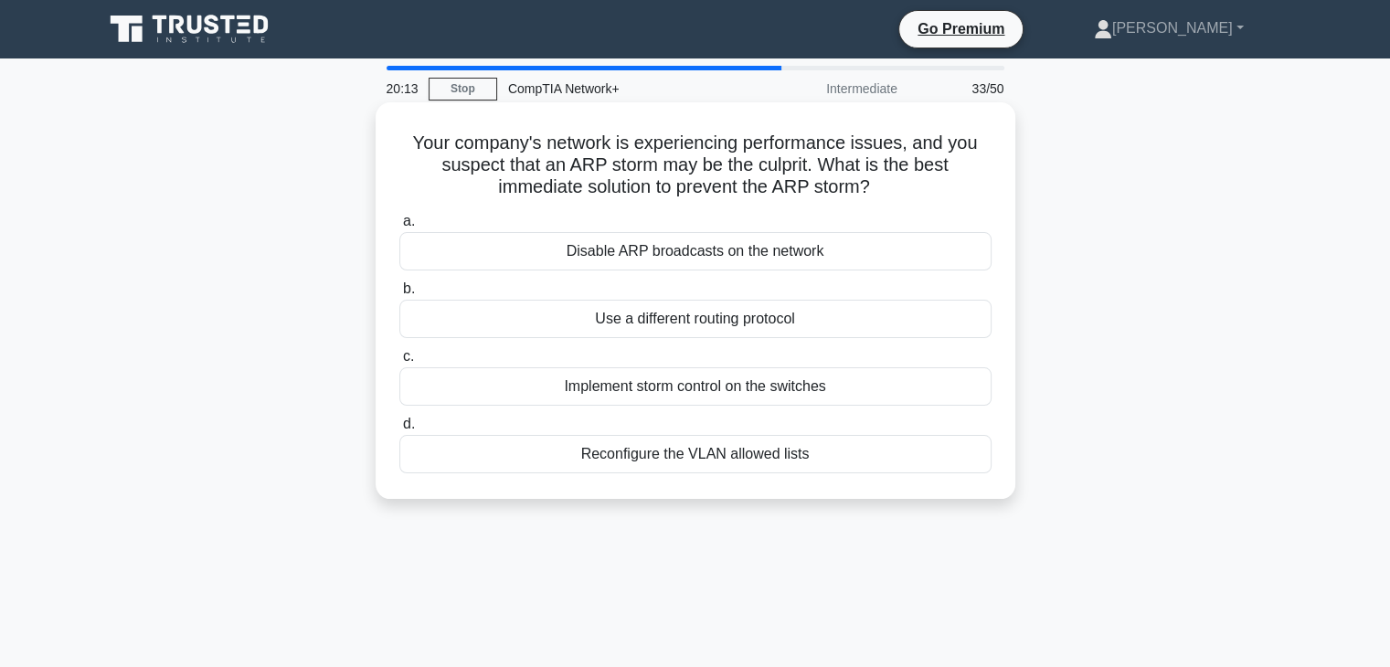
click at [595, 320] on div "Use a different routing protocol" at bounding box center [695, 319] width 592 height 38
click at [399, 295] on input "b. Use a different routing protocol" at bounding box center [399, 289] width 0 height 12
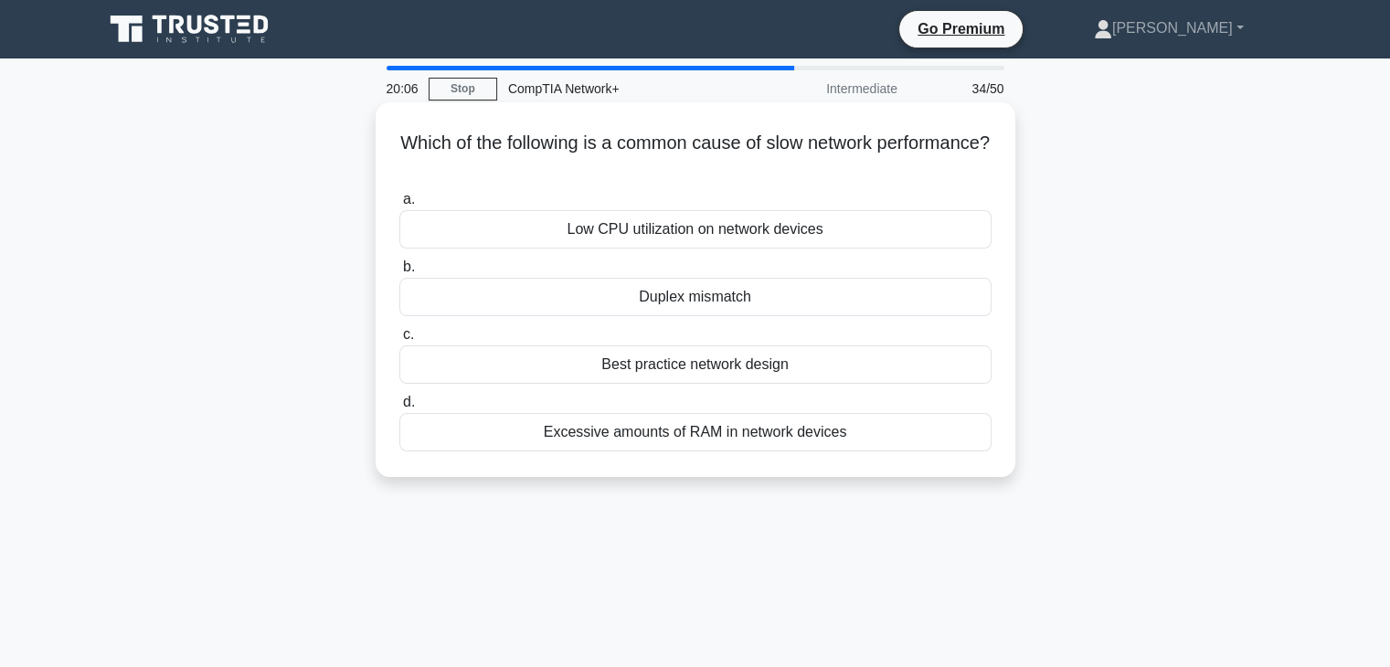
click at [649, 431] on div "Excessive amounts of RAM in network devices" at bounding box center [695, 432] width 592 height 38
click at [399, 409] on input "d. Excessive amounts of RAM in network devices" at bounding box center [399, 403] width 0 height 12
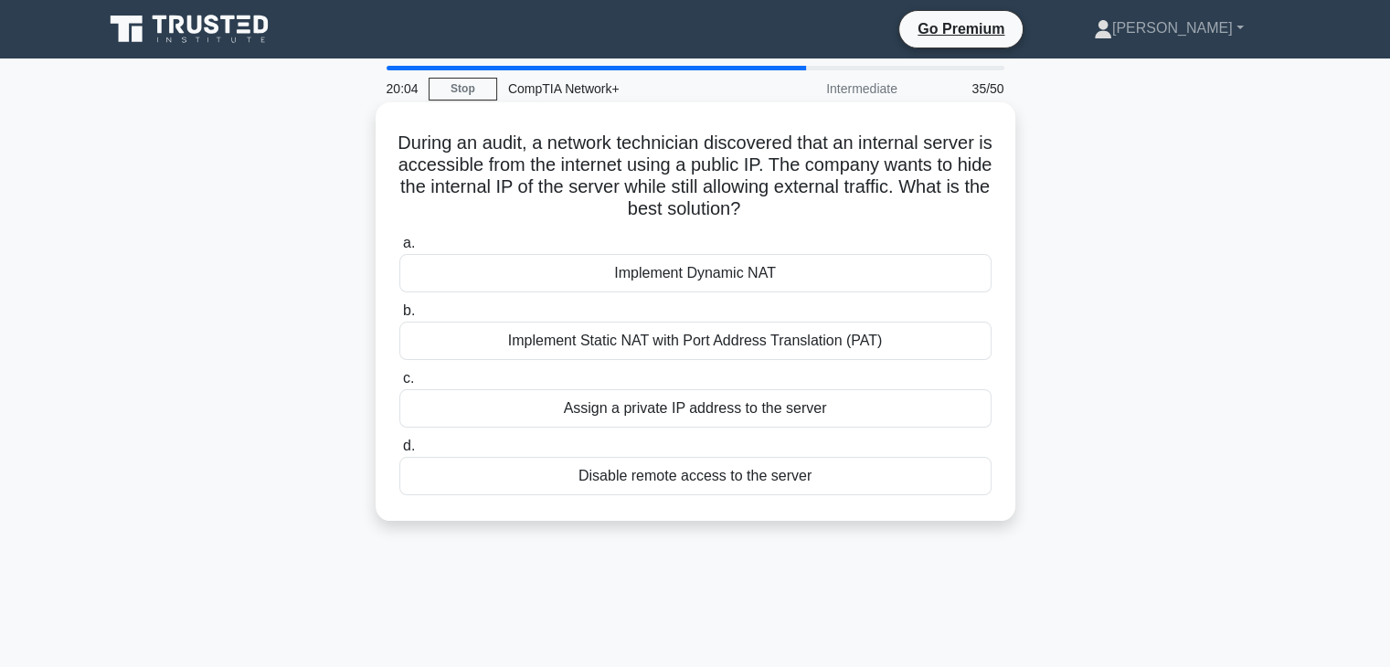
click at [599, 359] on div "Implement Static NAT with Port Address Translation (PAT)" at bounding box center [695, 341] width 592 height 38
click at [399, 317] on input "b. Implement Static NAT with Port Address Translation (PAT)" at bounding box center [399, 311] width 0 height 12
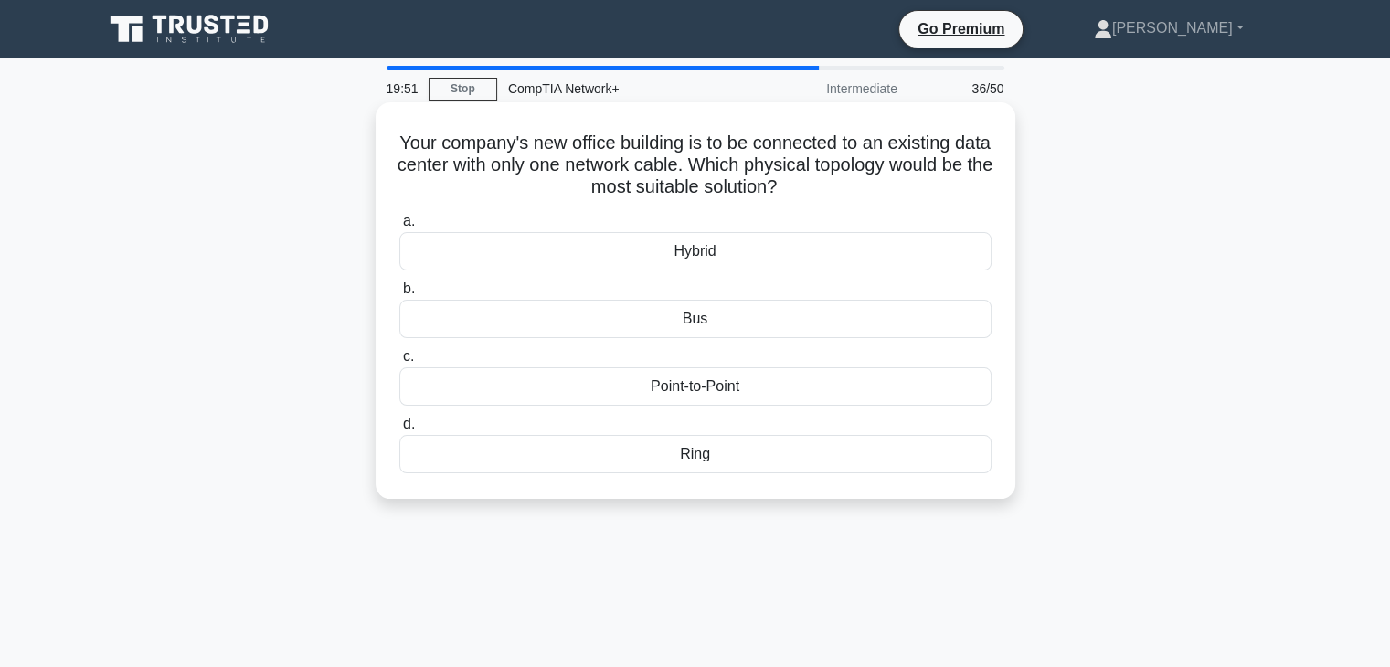
click at [696, 458] on div "Ring" at bounding box center [695, 454] width 592 height 38
click at [399, 431] on input "d. Ring" at bounding box center [399, 425] width 0 height 12
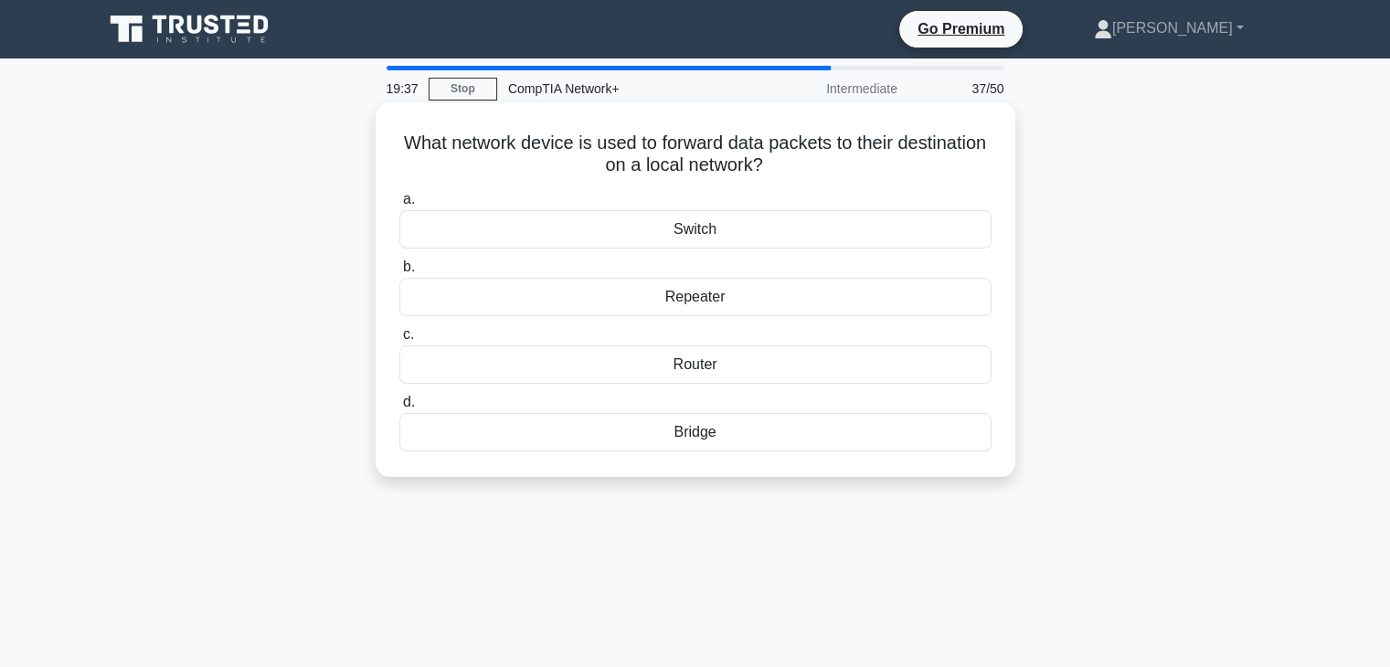
click at [675, 370] on div "Router" at bounding box center [695, 365] width 592 height 38
click at [399, 341] on input "c. Router" at bounding box center [399, 335] width 0 height 12
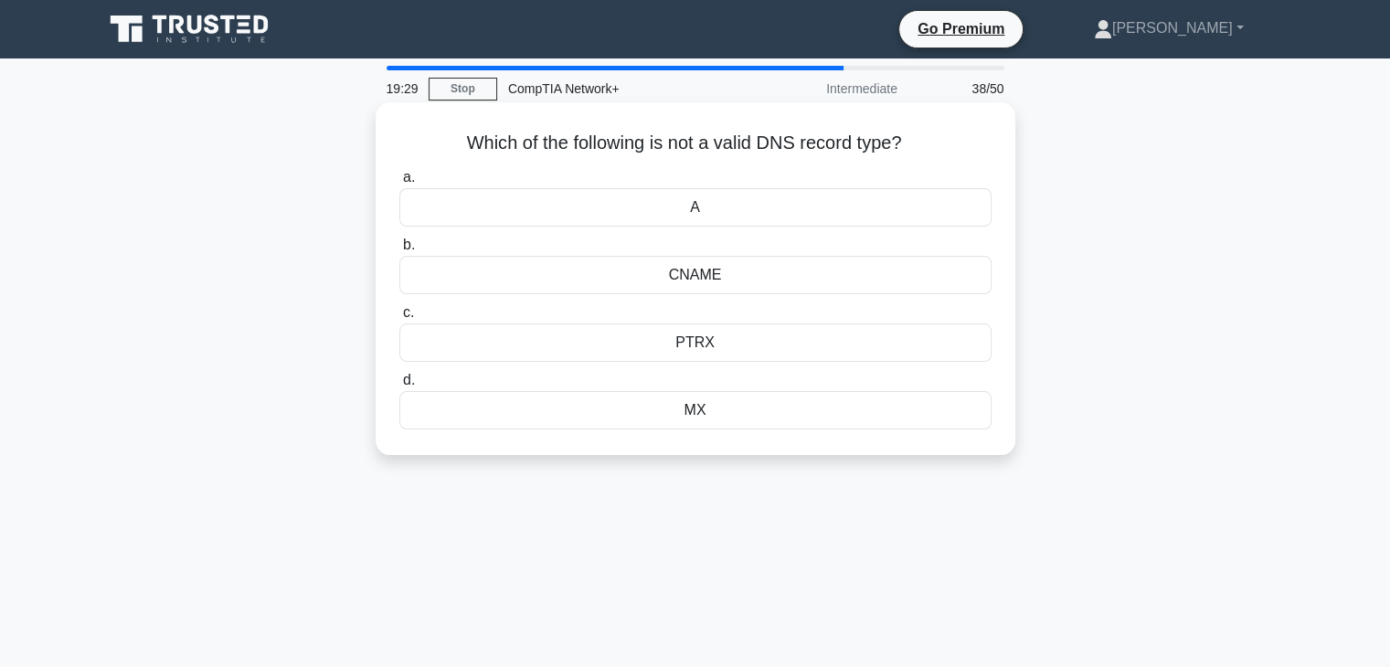
click at [672, 286] on div "CNAME" at bounding box center [695, 275] width 592 height 38
click at [399, 251] on input "b. CNAME" at bounding box center [399, 245] width 0 height 12
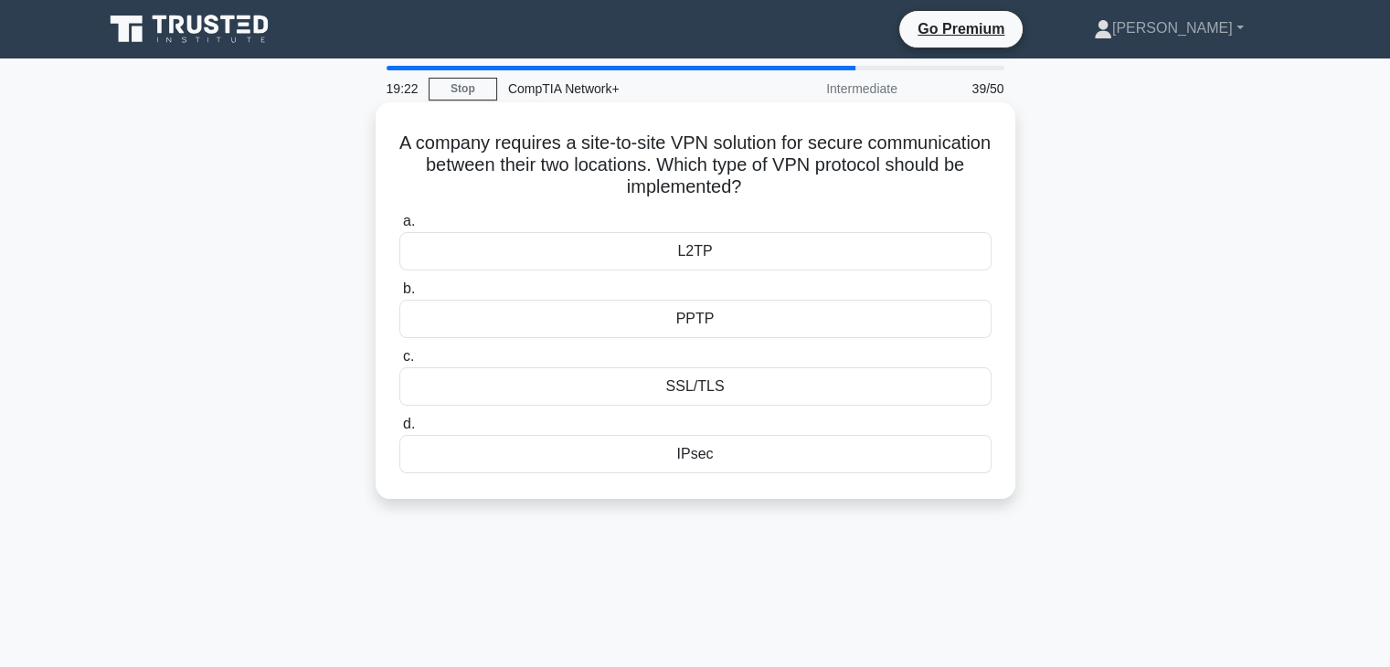
click at [684, 381] on div "SSL/TLS" at bounding box center [695, 386] width 592 height 38
click at [399, 363] on input "c. SSL/TLS" at bounding box center [399, 357] width 0 height 12
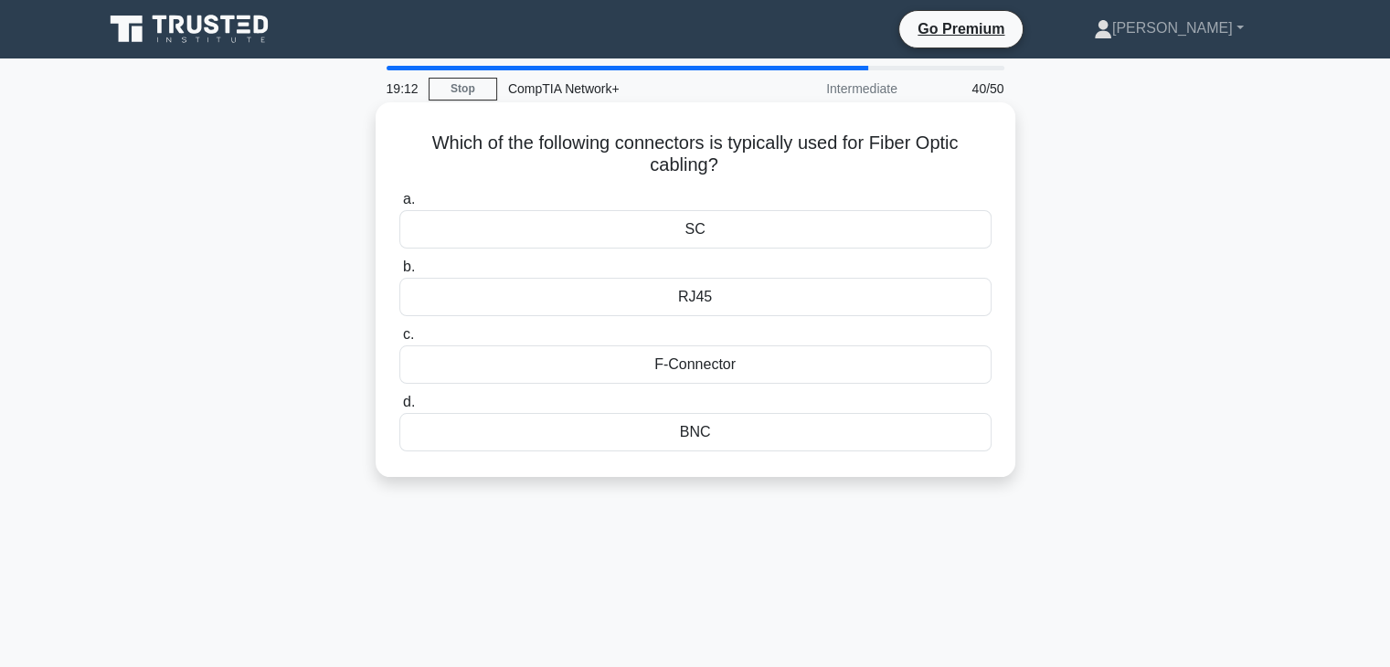
click at [709, 231] on div "SC" at bounding box center [695, 229] width 592 height 38
click at [399, 206] on input "a. SC" at bounding box center [399, 200] width 0 height 12
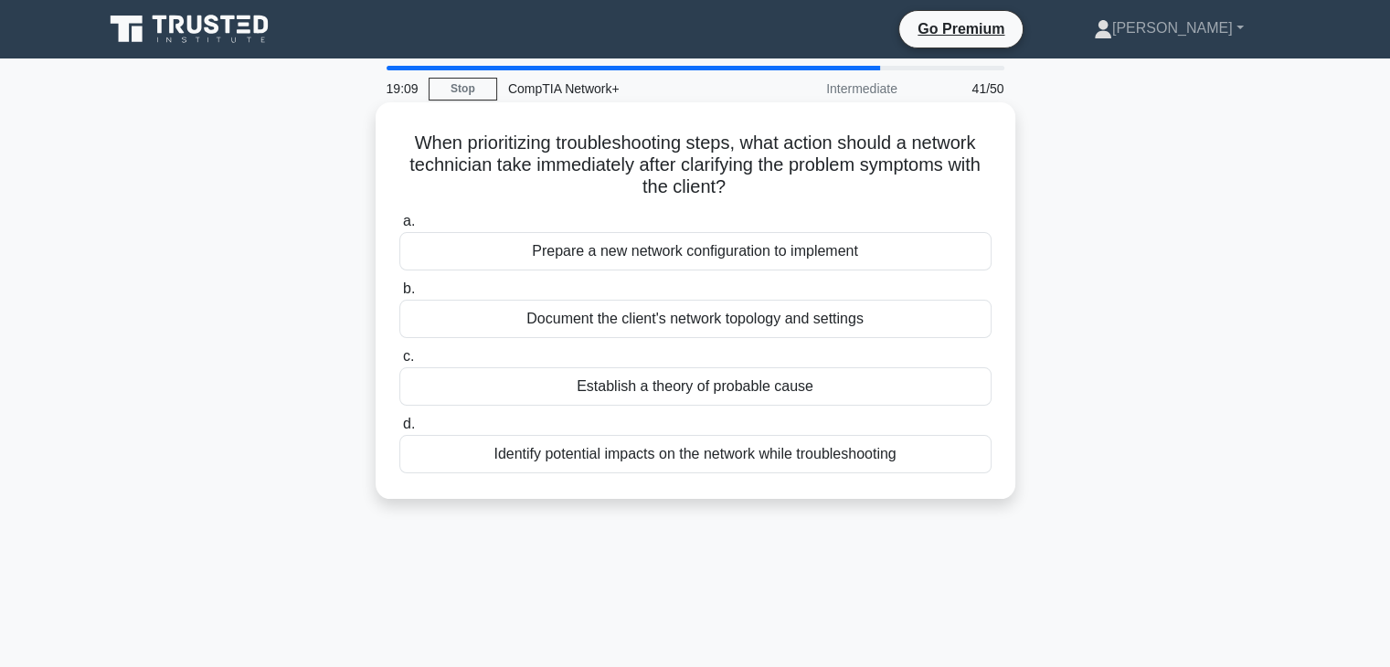
click at [578, 378] on div "Establish a theory of probable cause" at bounding box center [695, 386] width 592 height 38
click at [399, 363] on input "c. Establish a theory of probable cause" at bounding box center [399, 357] width 0 height 12
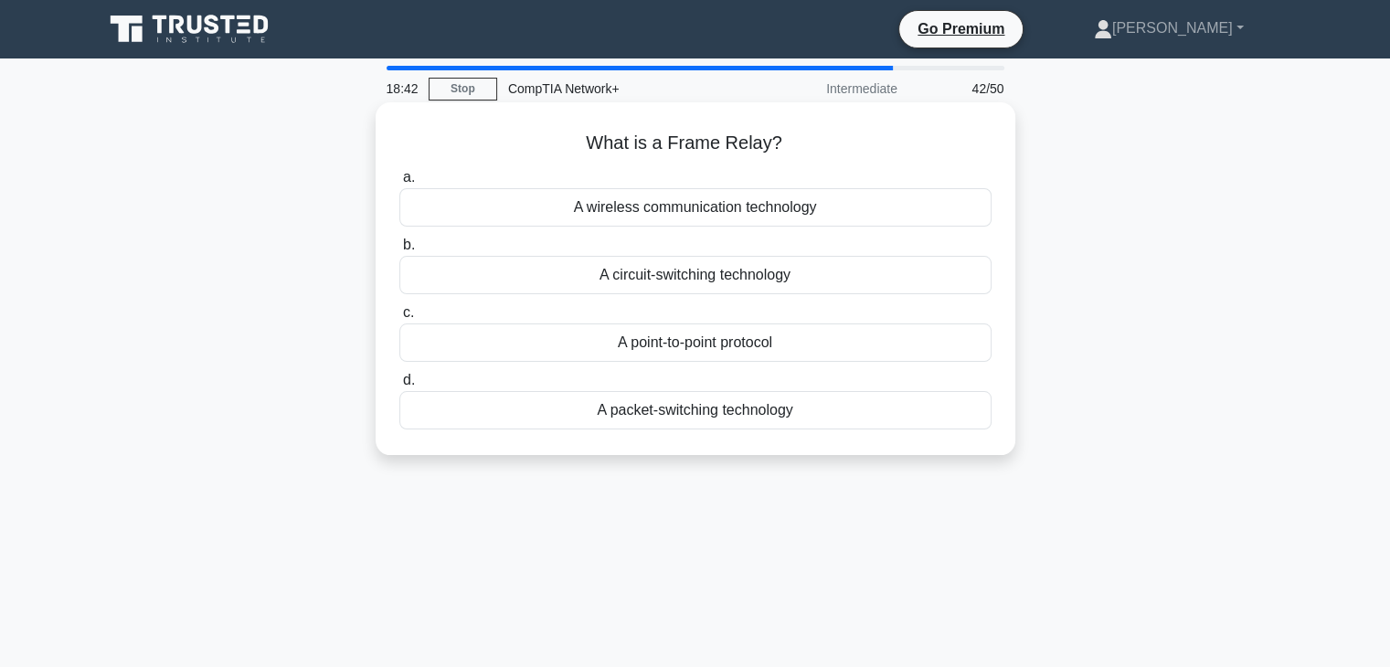
click at [778, 221] on div "A wireless communication technology" at bounding box center [695, 207] width 592 height 38
click at [399, 184] on input "a. A wireless communication technology" at bounding box center [399, 178] width 0 height 12
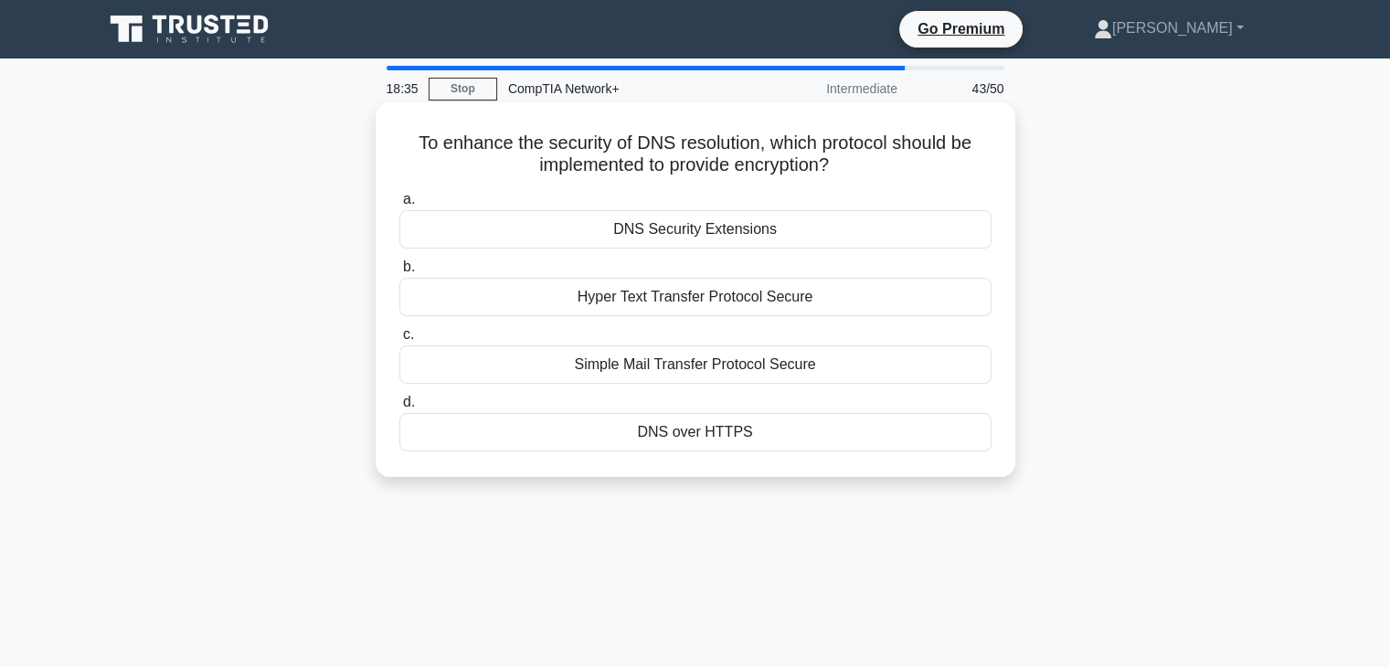
click at [698, 229] on div "DNS Security Extensions" at bounding box center [695, 229] width 592 height 38
click at [399, 206] on input "a. DNS Security Extensions" at bounding box center [399, 200] width 0 height 12
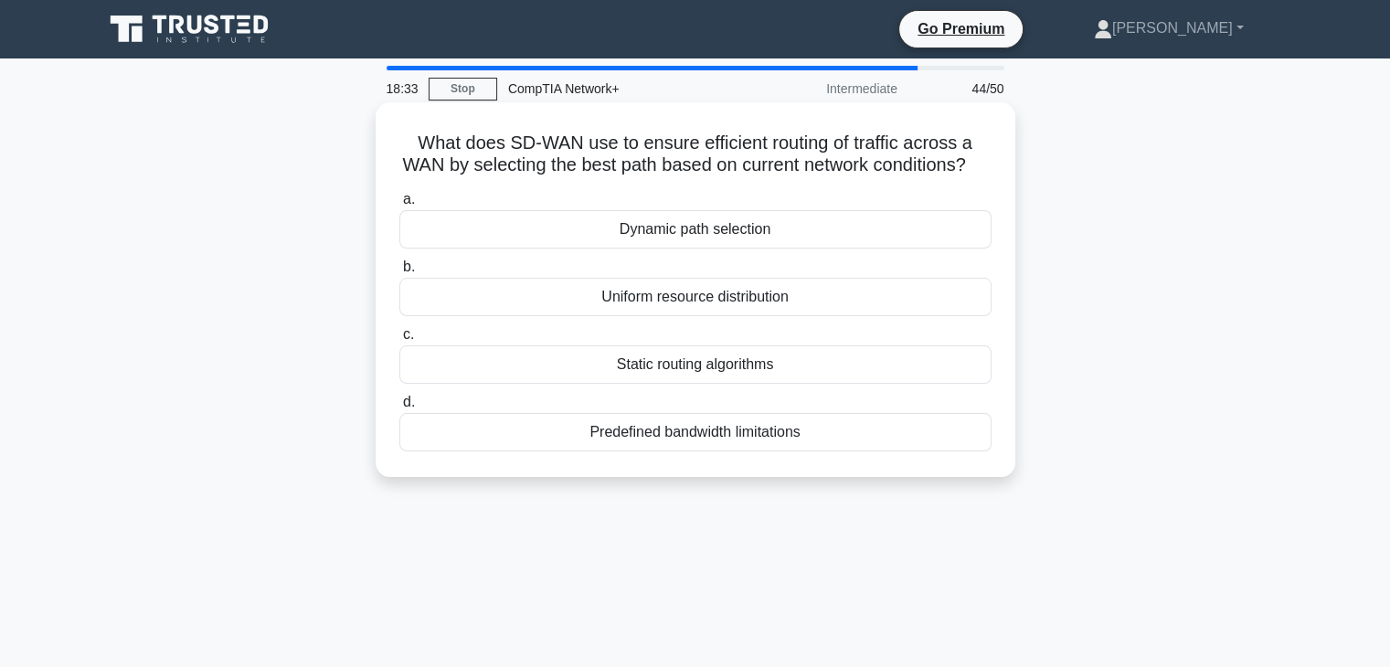
click at [654, 384] on div "Static routing algorithms" at bounding box center [695, 365] width 592 height 38
click at [399, 341] on input "c. Static routing algorithms" at bounding box center [399, 335] width 0 height 12
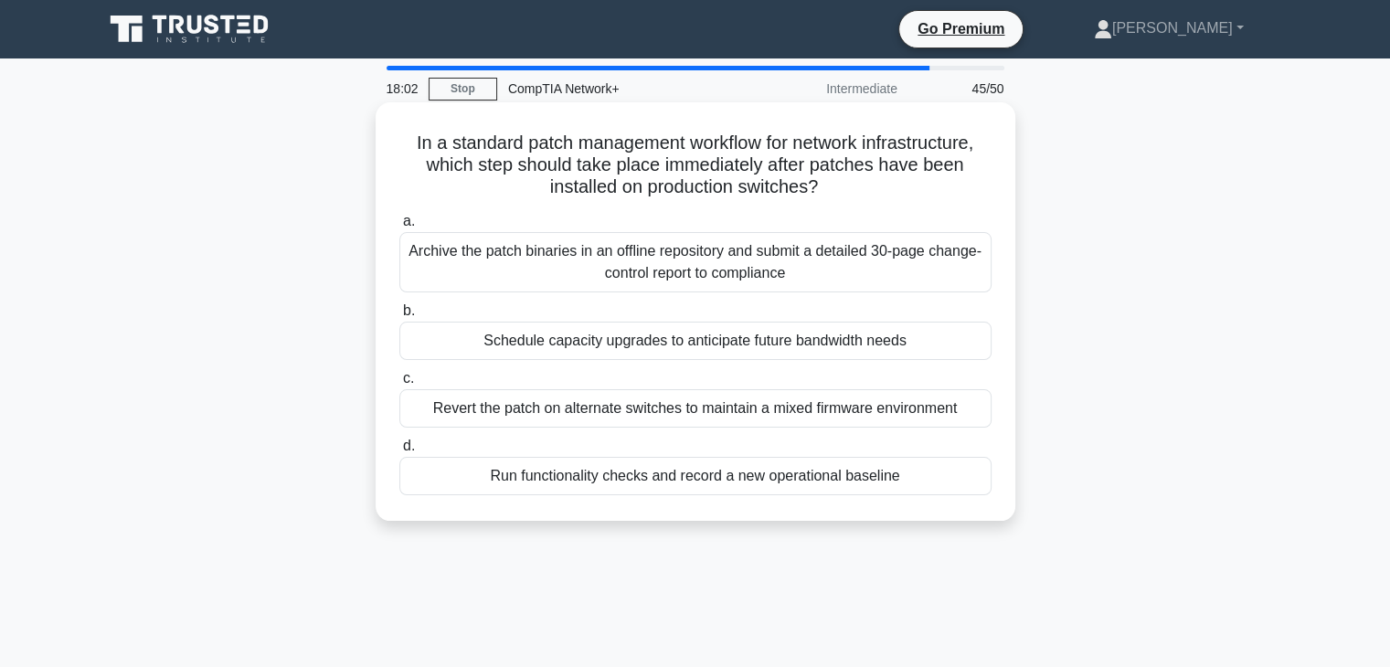
click at [556, 410] on div "Revert the patch on alternate switches to maintain a mixed firmware environment" at bounding box center [695, 408] width 592 height 38
click at [399, 385] on input "c. Revert the patch on alternate switches to maintain a mixed firmware environm…" at bounding box center [399, 379] width 0 height 12
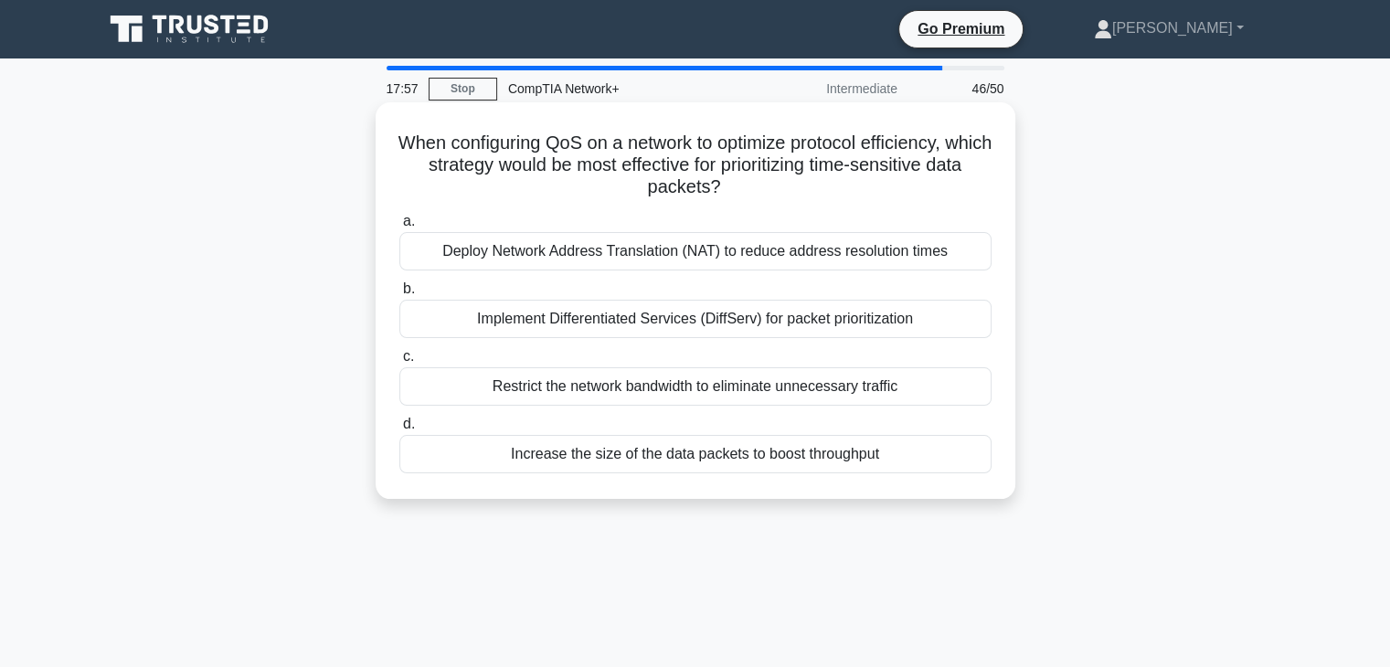
click at [646, 254] on div "Deploy Network Address Translation (NAT) to reduce address resolution times" at bounding box center [695, 251] width 592 height 38
click at [399, 228] on input "a. Deploy Network Address Translation (NAT) to reduce address resolution times" at bounding box center [399, 222] width 0 height 12
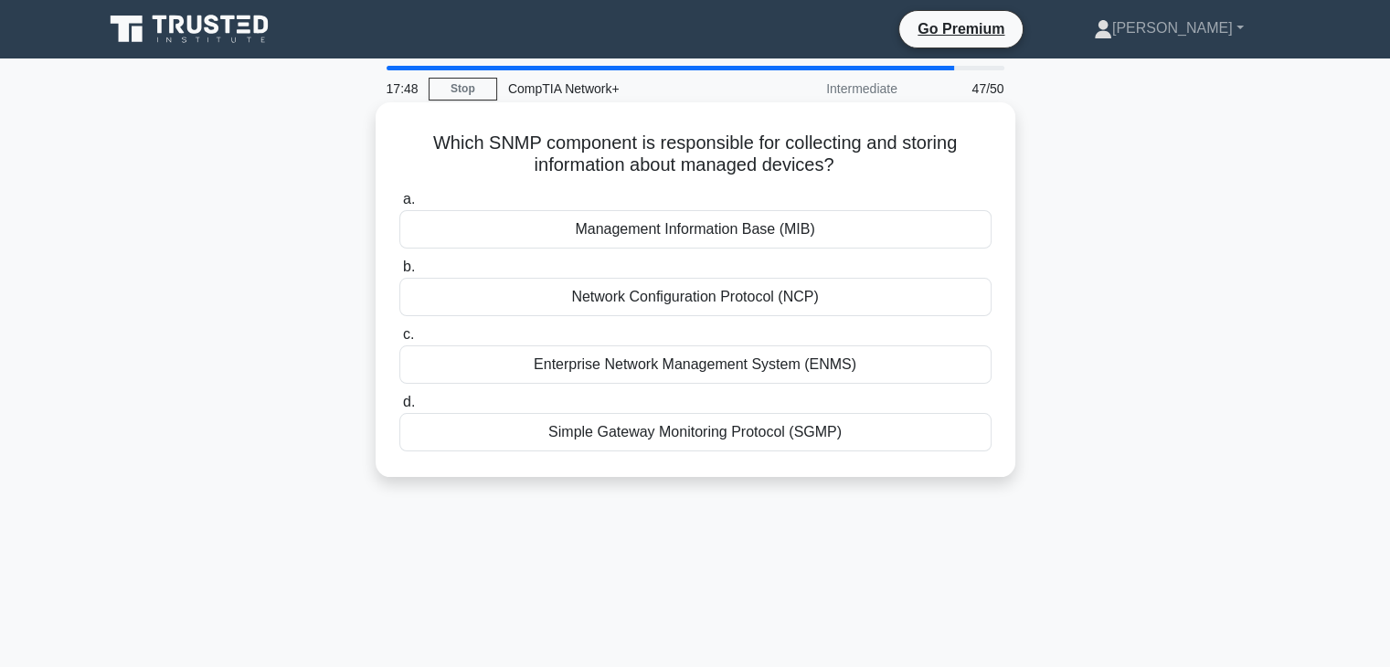
click at [622, 367] on div "Enterprise Network Management System (ENMS)" at bounding box center [695, 365] width 592 height 38
click at [399, 341] on input "c. Enterprise Network Management System (ENMS)" at bounding box center [399, 335] width 0 height 12
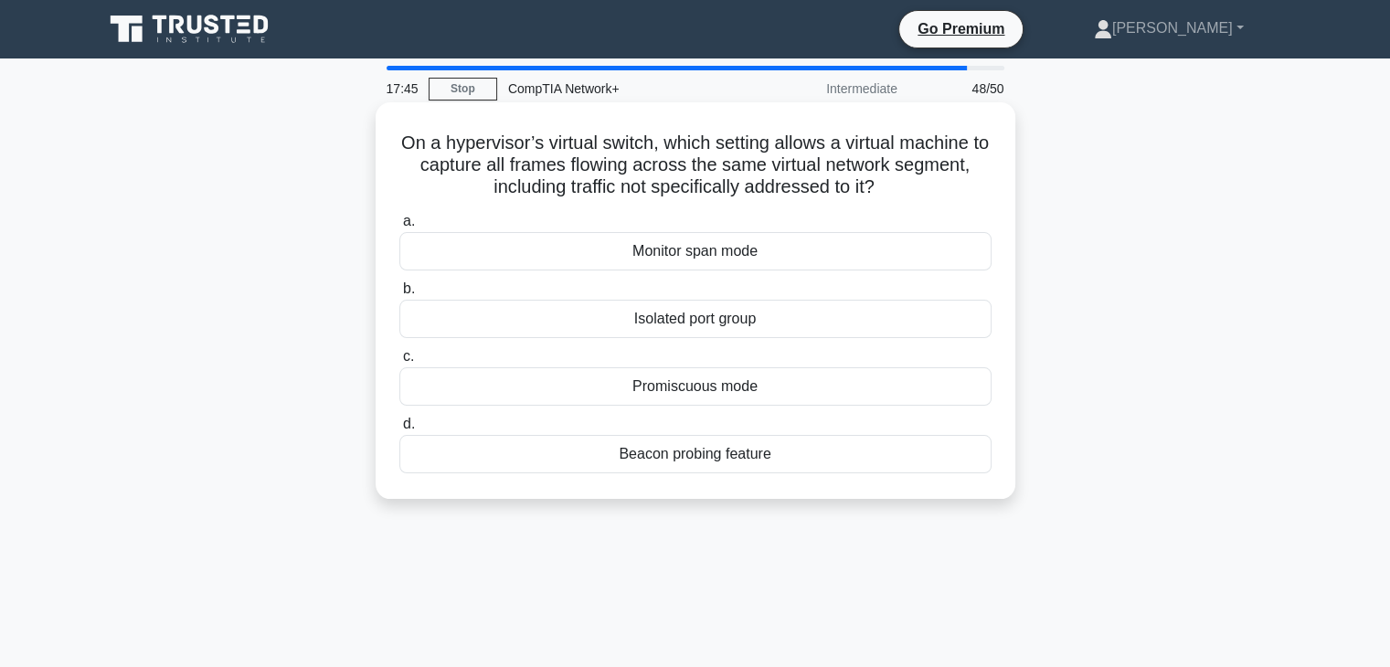
click at [691, 250] on div "Monitor span mode" at bounding box center [695, 251] width 592 height 38
click at [399, 228] on input "a. Monitor span mode" at bounding box center [399, 222] width 0 height 12
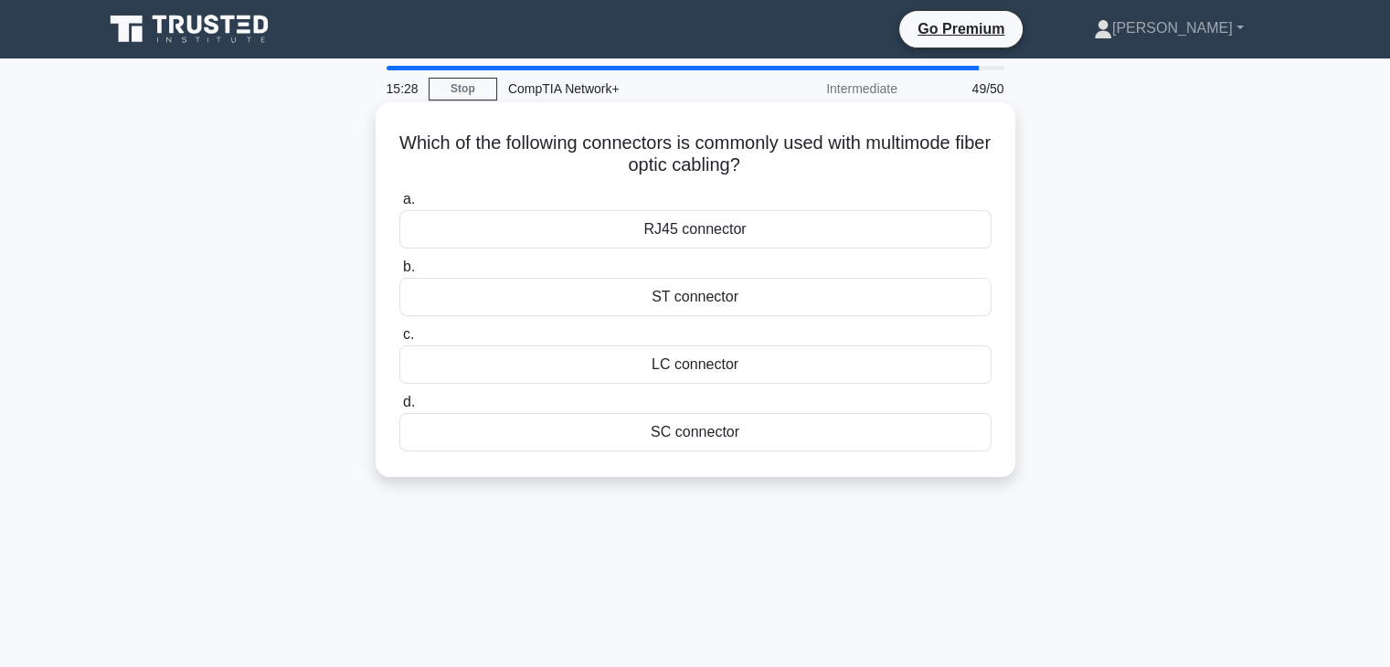
click at [688, 294] on div "ST connector" at bounding box center [695, 297] width 592 height 38
click at [399, 273] on input "b. ST connector" at bounding box center [399, 267] width 0 height 12
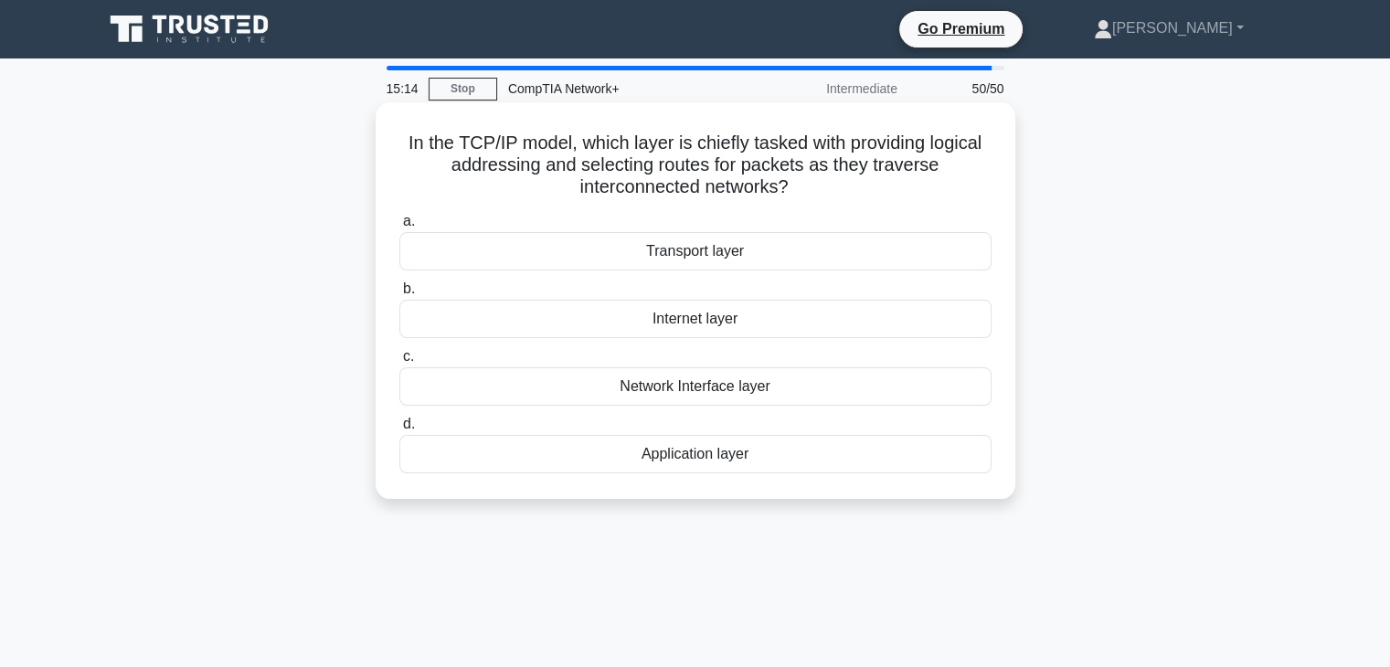
click at [715, 254] on div "Transport layer" at bounding box center [695, 251] width 592 height 38
click at [399, 228] on input "a. Transport layer" at bounding box center [399, 222] width 0 height 12
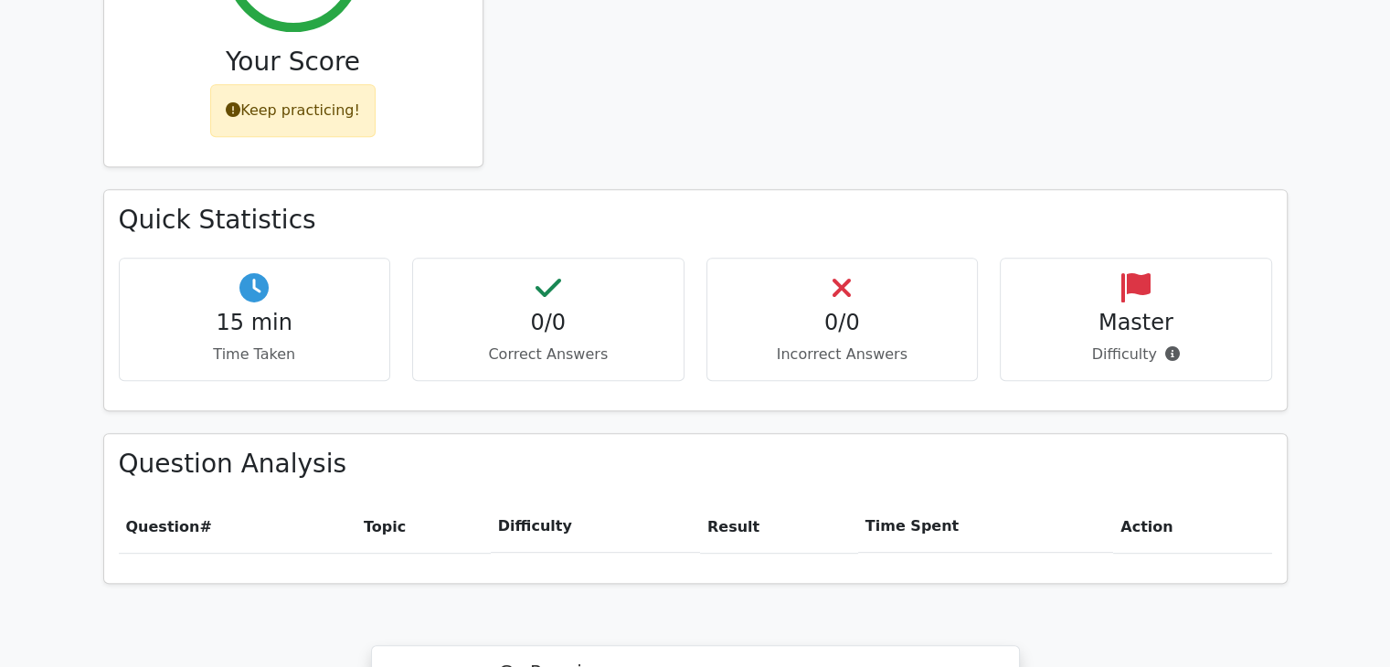
scroll to position [791, 0]
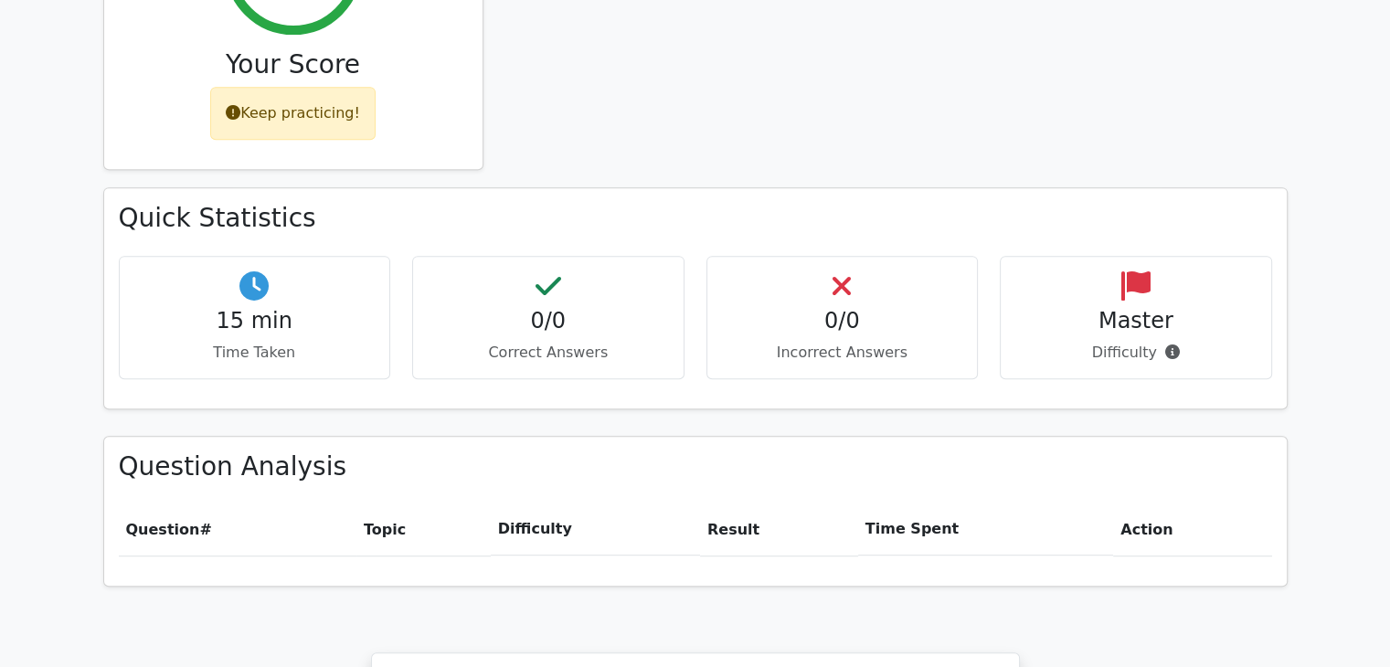
click at [548, 308] on h4 "0/0" at bounding box center [548, 321] width 241 height 27
click at [644, 308] on h4 "0/0" at bounding box center [548, 321] width 241 height 27
click at [740, 308] on h4 "0/0" at bounding box center [842, 321] width 241 height 27
click at [822, 308] on h4 "0/0" at bounding box center [842, 321] width 241 height 27
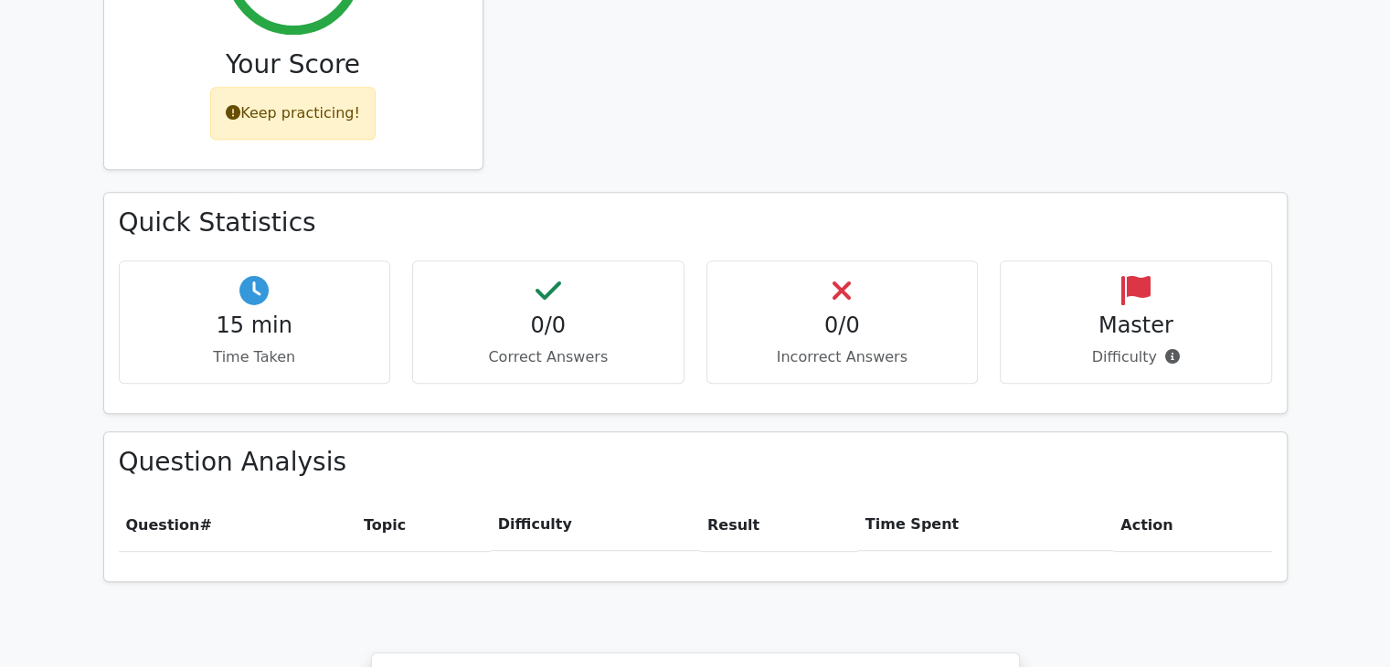
click at [729, 499] on th "Result" at bounding box center [779, 525] width 158 height 52
click at [724, 499] on th "Result" at bounding box center [779, 525] width 158 height 52
click at [541, 499] on th "Difficulty" at bounding box center [595, 525] width 209 height 52
click at [372, 499] on th "Topic" at bounding box center [423, 525] width 134 height 52
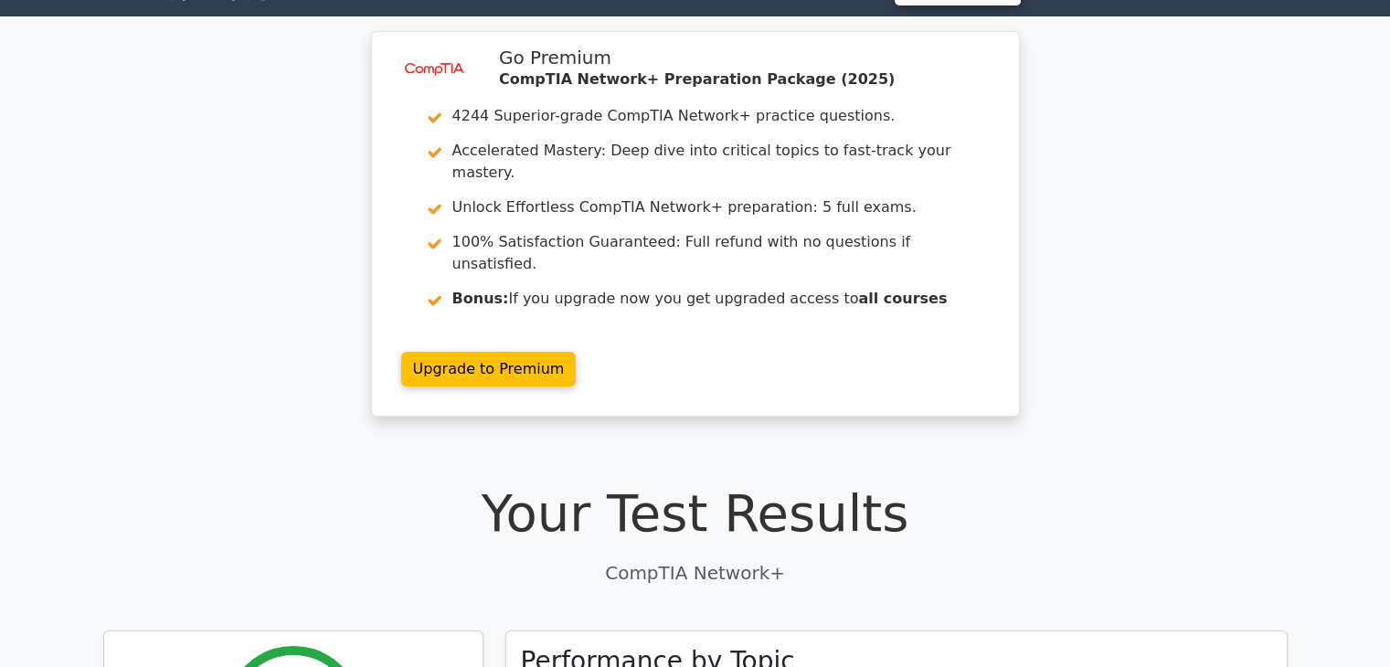
scroll to position [0, 0]
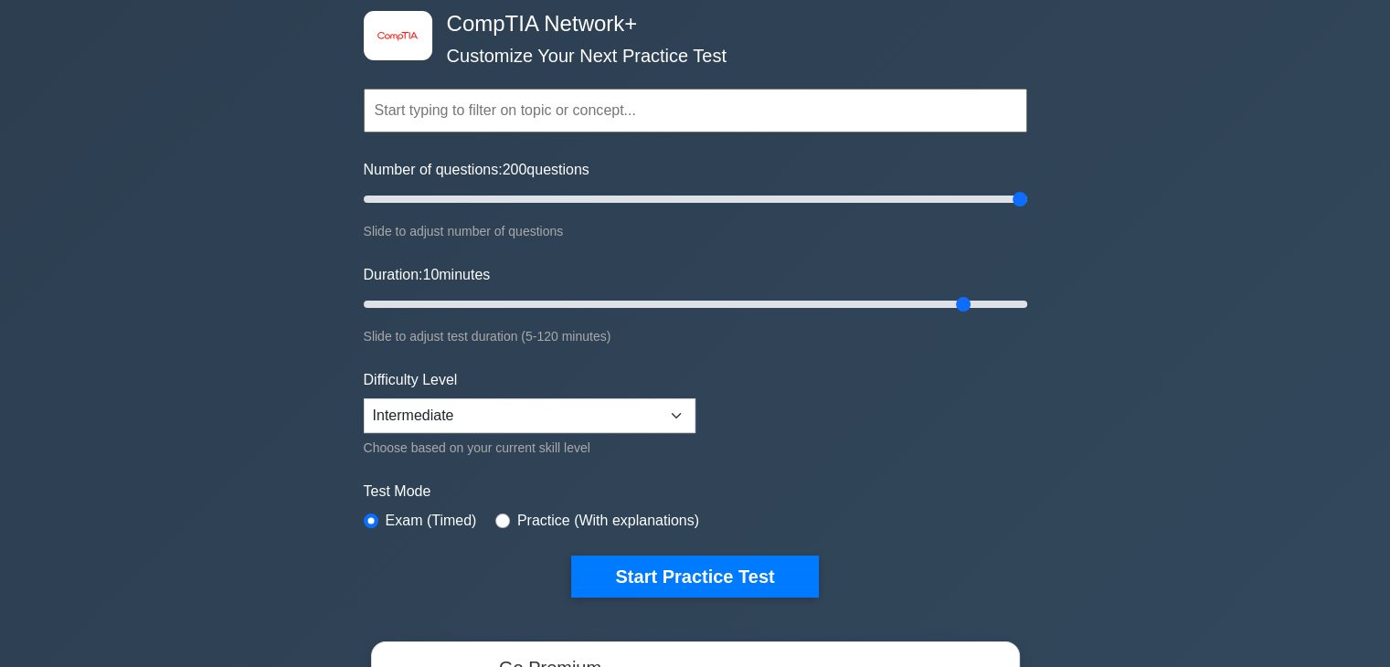
drag, startPoint x: 652, startPoint y: 197, endPoint x: 1093, endPoint y: 192, distance: 441.5
type input "200"
click at [1027, 192] on input "Number of questions: 200 questions" at bounding box center [696, 199] width 664 height 22
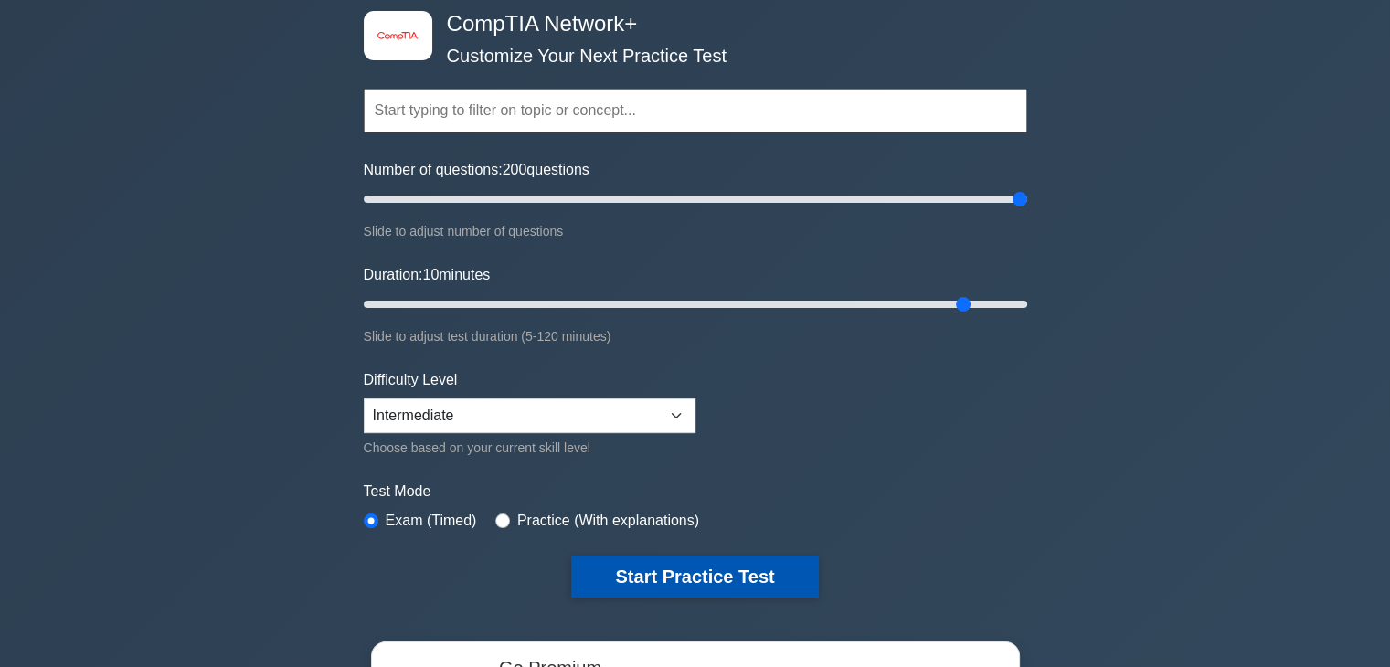
click at [683, 579] on button "Start Practice Test" at bounding box center [694, 577] width 247 height 42
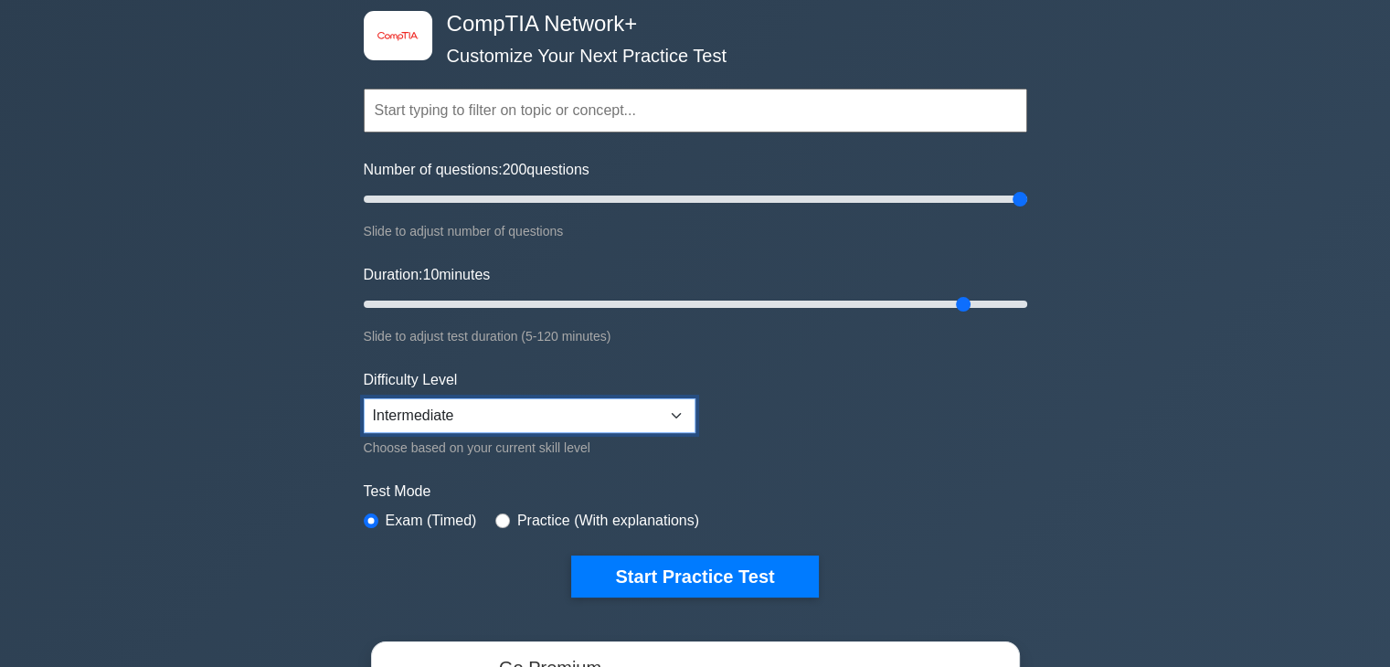
click at [673, 403] on select "Beginner Intermediate Expert" at bounding box center [530, 416] width 332 height 35
select select "expert"
click at [364, 399] on select "Beginner Intermediate Expert" at bounding box center [530, 416] width 332 height 35
click at [508, 521] on div "Practice (With explanations)" at bounding box center [597, 521] width 204 height 22
click at [501, 514] on input "radio" at bounding box center [502, 521] width 15 height 15
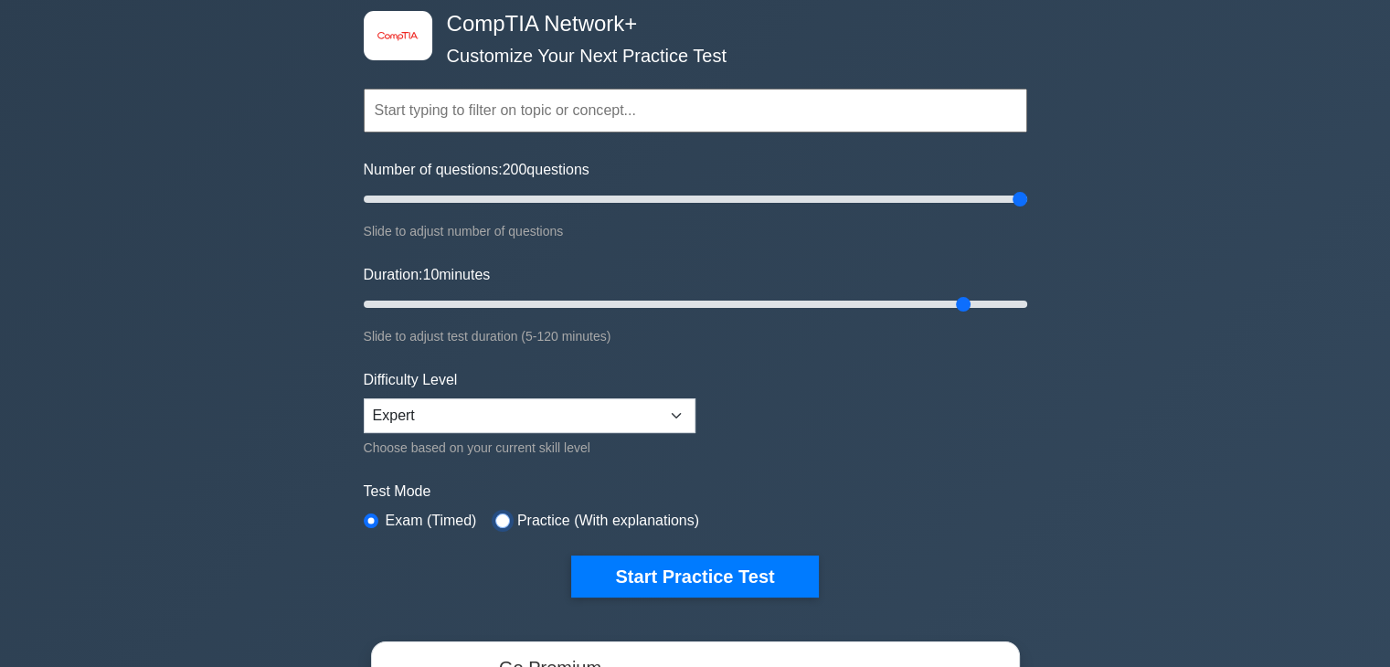
radio input "true"
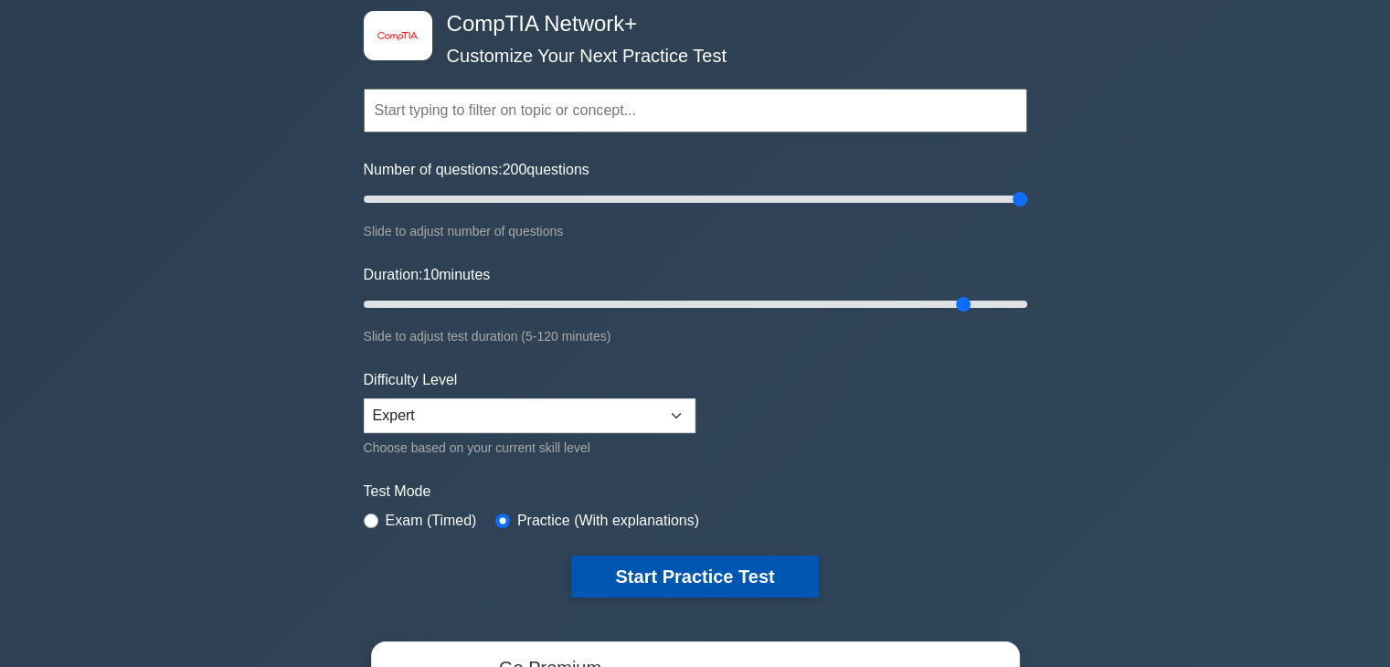
click at [658, 566] on button "Start Practice Test" at bounding box center [694, 577] width 247 height 42
